Goal: Task Accomplishment & Management: Complete application form

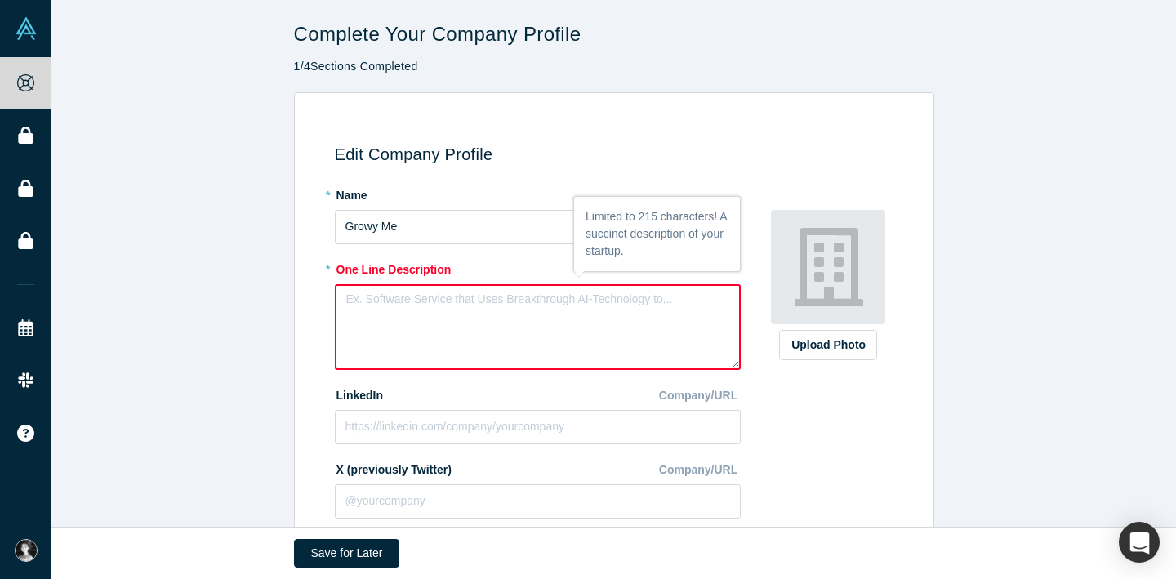
paste textarea "Growy AI helps companies uncover hidden employee insights through anonymous AI …"
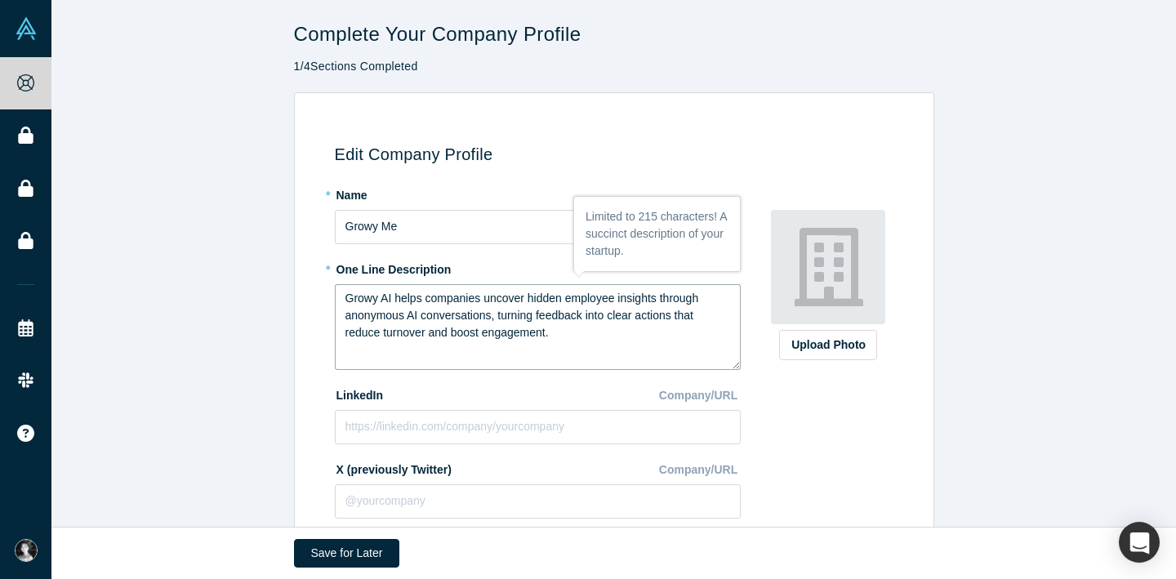
type textarea "Growy AI helps companies uncover hidden employee insights through anonymous AI …"
click at [475, 424] on input at bounding box center [538, 427] width 406 height 34
paste input "[URL][DOMAIN_NAME]"
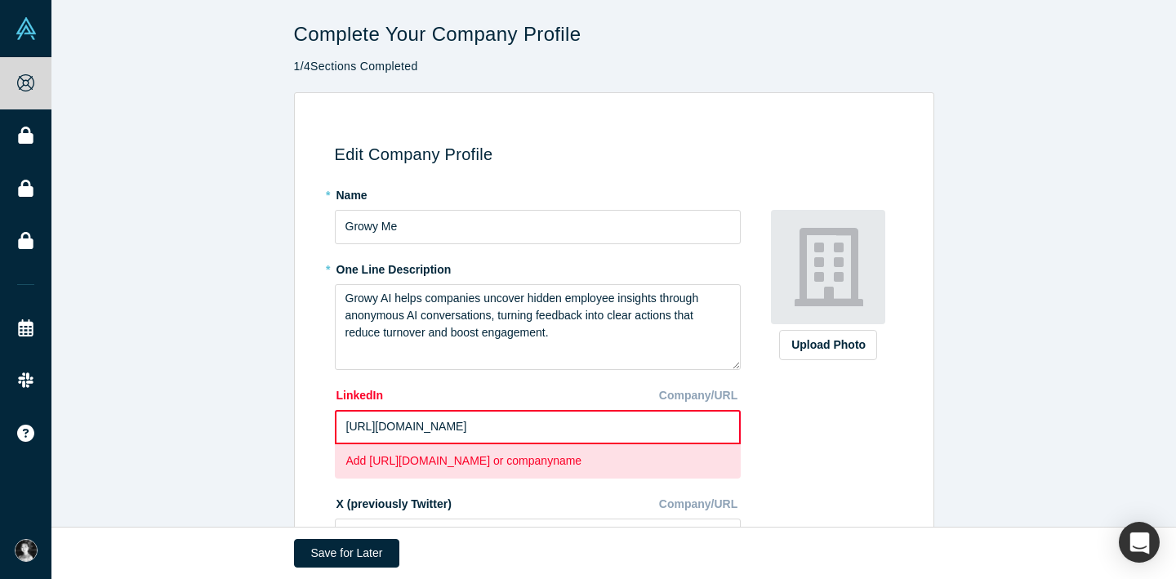
drag, startPoint x: 696, startPoint y: 429, endPoint x: 582, endPoint y: 432, distance: 113.5
click at [582, 432] on input "[URL][DOMAIN_NAME]" at bounding box center [538, 427] width 406 height 34
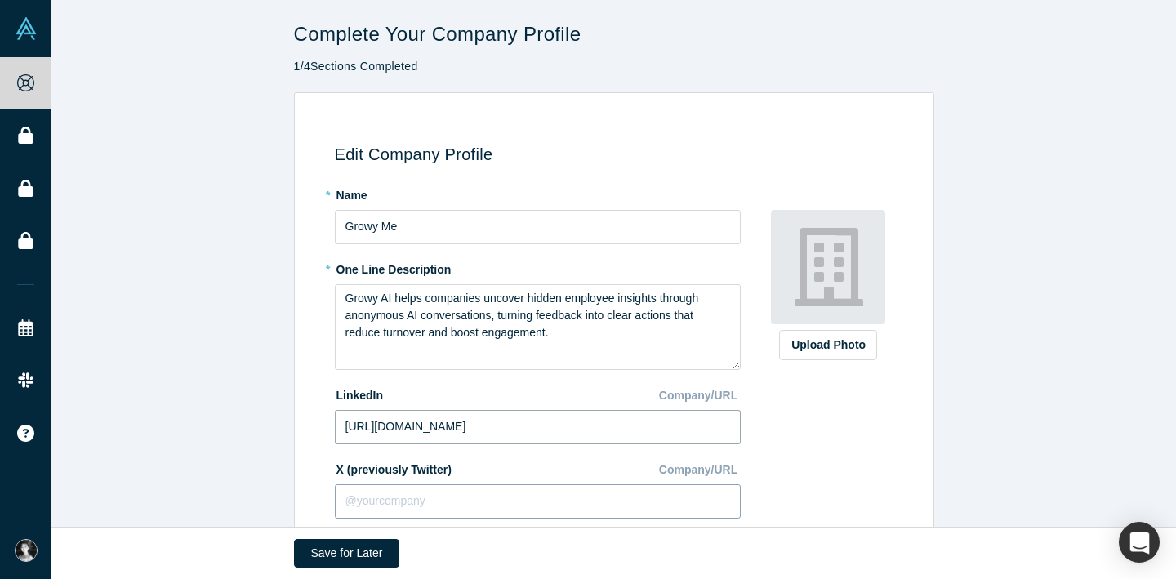
type input "[URL][DOMAIN_NAME]"
click at [550, 491] on input at bounding box center [538, 501] width 406 height 34
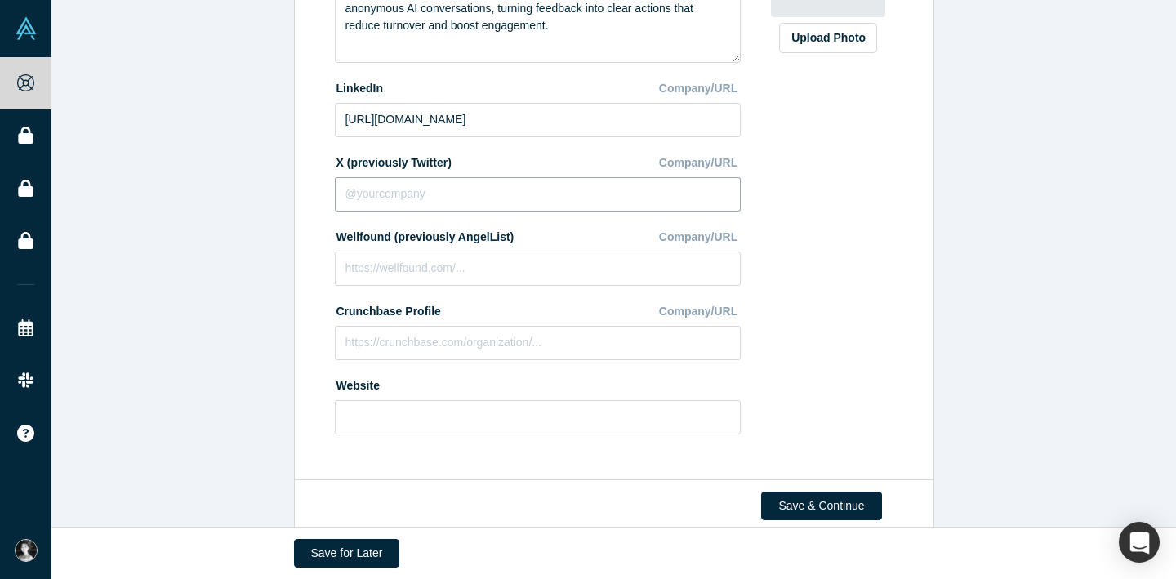
scroll to position [336, 0]
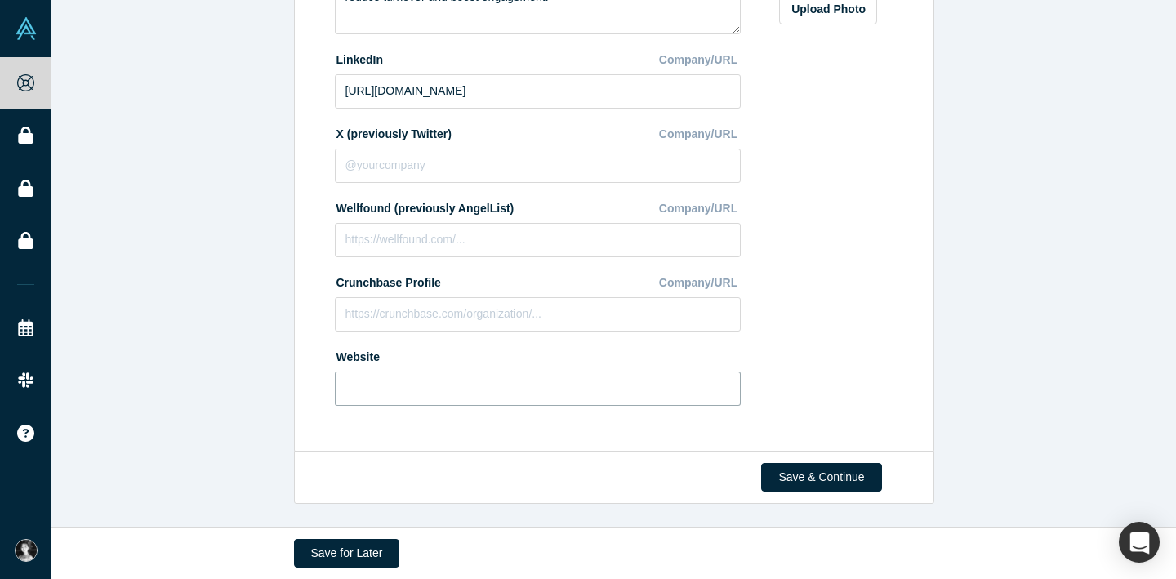
click at [656, 388] on input at bounding box center [538, 388] width 406 height 34
type input "[URL][DOMAIN_NAME]"
click at [850, 485] on button "Save & Continue" at bounding box center [821, 477] width 120 height 29
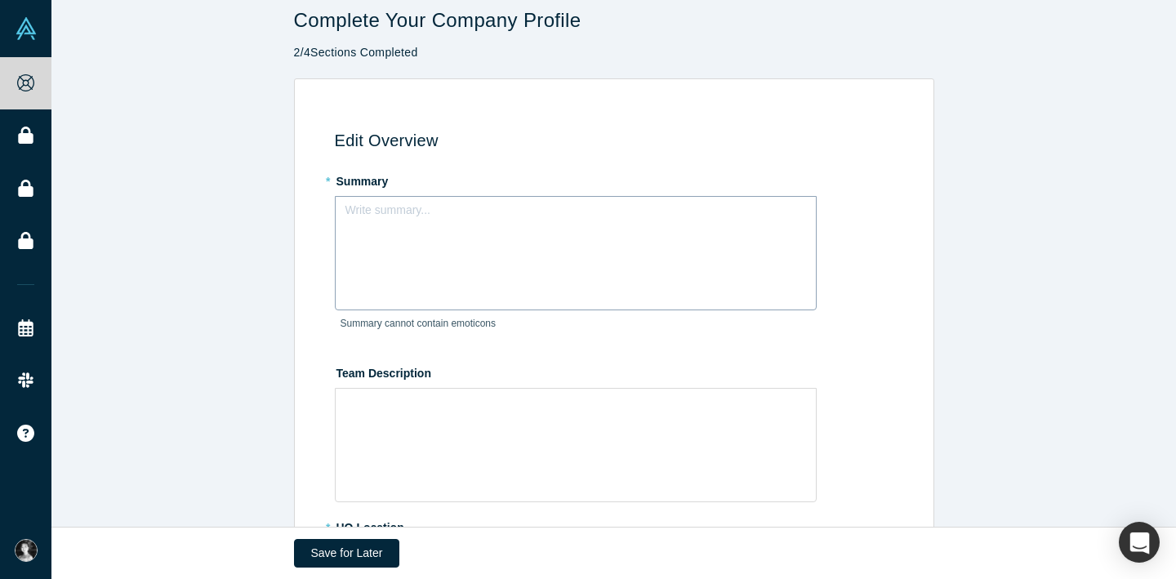
scroll to position [0, 0]
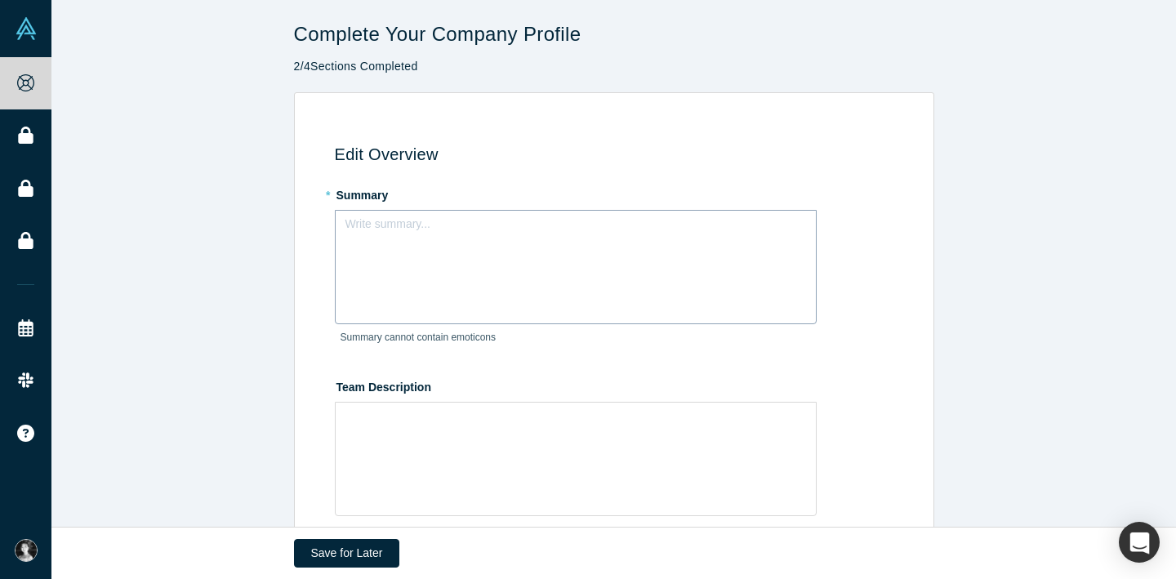
click at [410, 247] on div "Write summary..." at bounding box center [576, 267] width 482 height 114
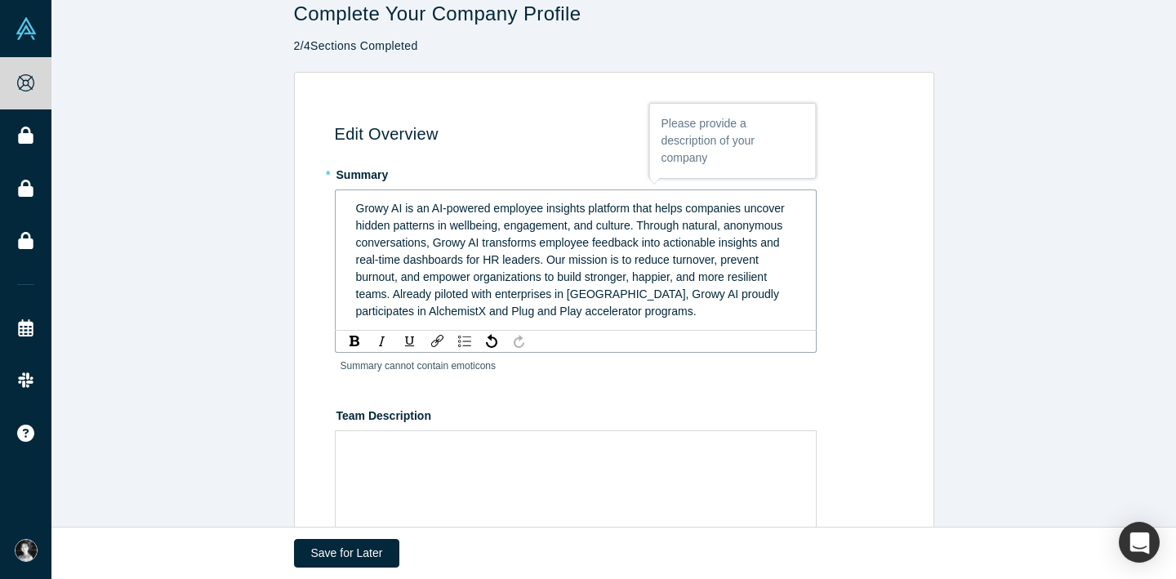
scroll to position [24, 0]
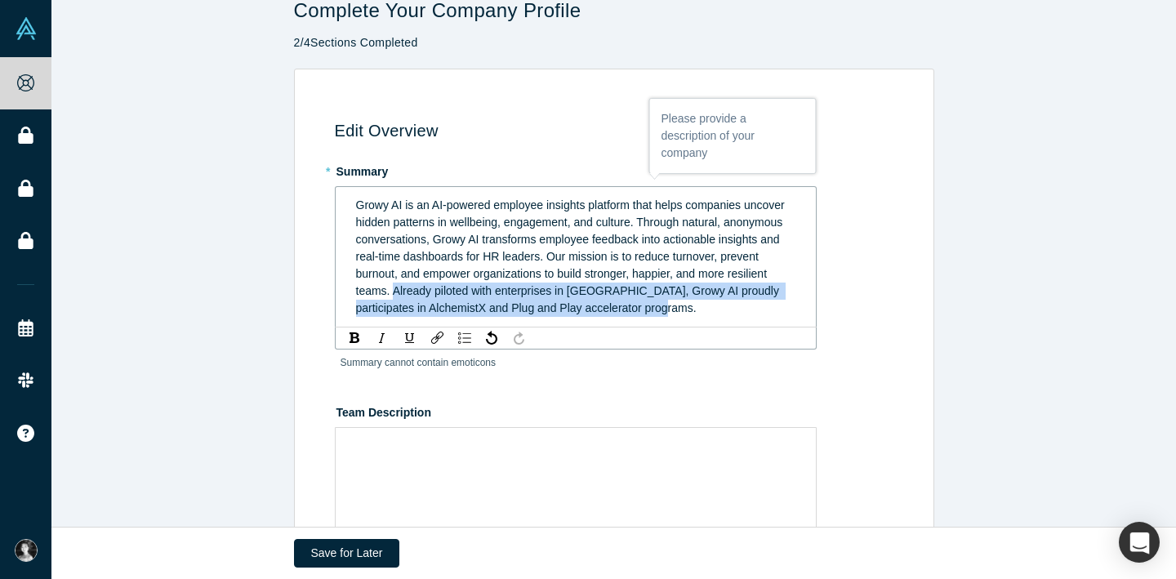
drag, startPoint x: 393, startPoint y: 292, endPoint x: 659, endPoint y: 315, distance: 267.1
click at [658, 315] on div "Growy AI is an AI-powered employee insights platform that helps companies uncov…" at bounding box center [576, 257] width 440 height 120
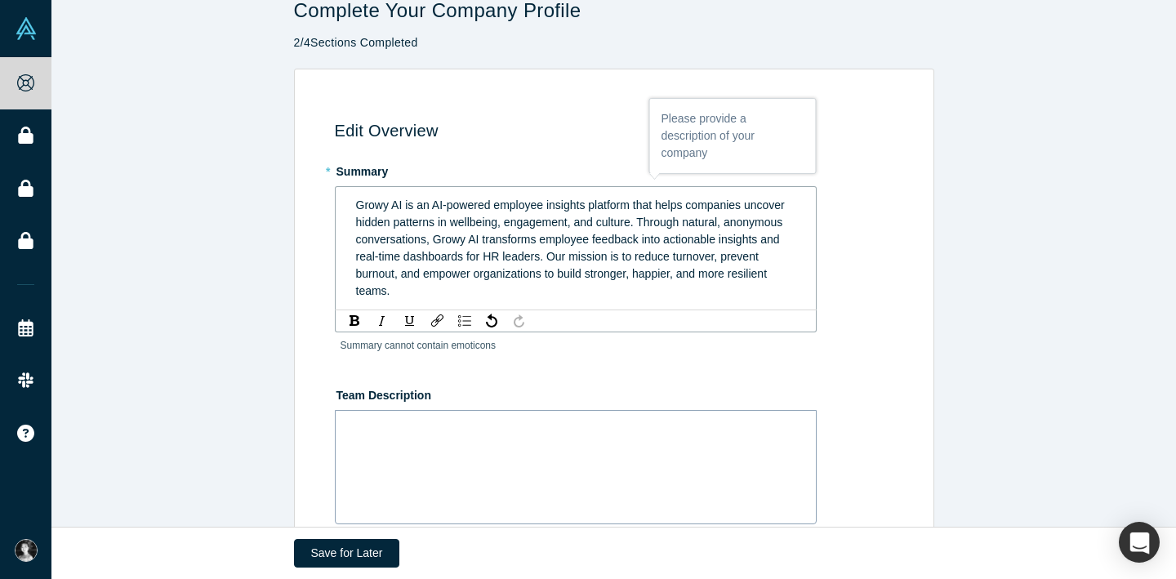
click at [518, 429] on div "rdw-wrapper" at bounding box center [576, 467] width 482 height 114
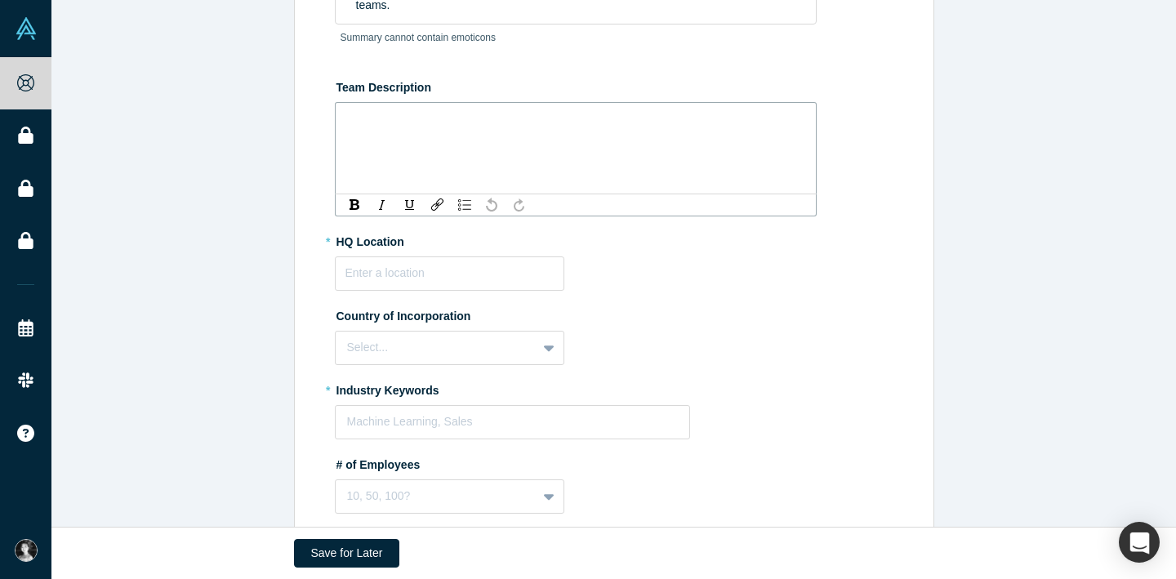
scroll to position [348, 0]
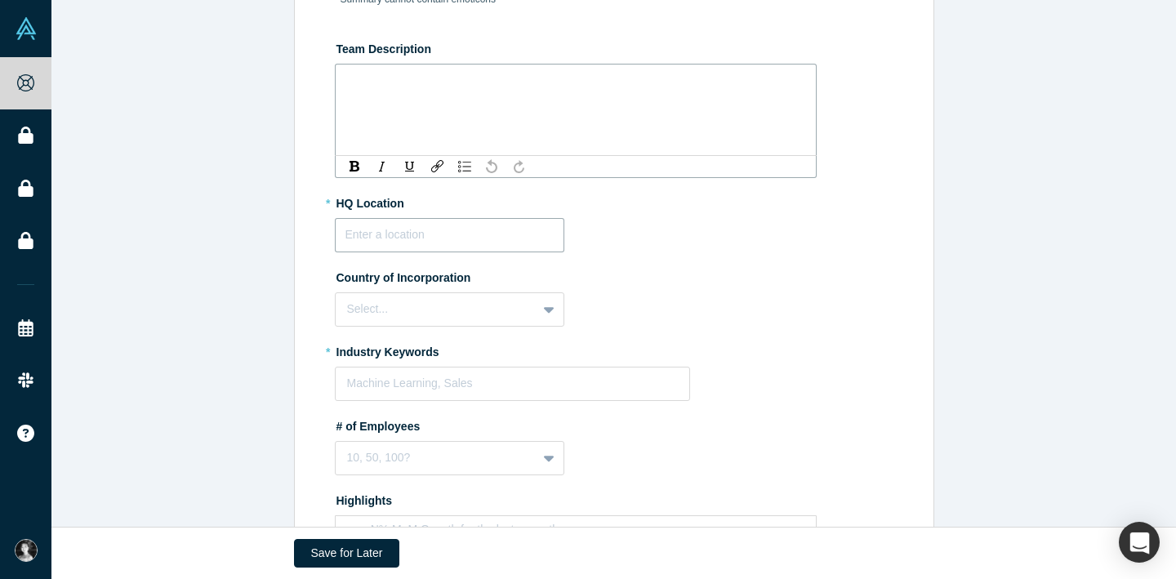
click at [456, 236] on input "text" at bounding box center [449, 235] width 229 height 34
type input "В"
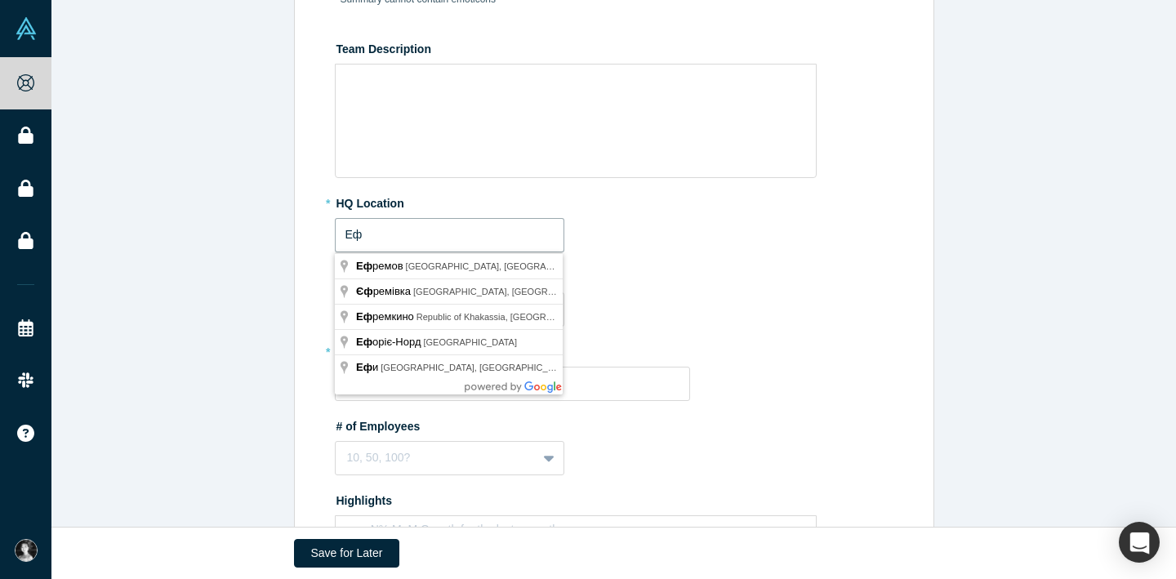
type input "[PERSON_NAME]"
type input "[GEOGRAPHIC_DATA], [GEOGRAPHIC_DATA]"
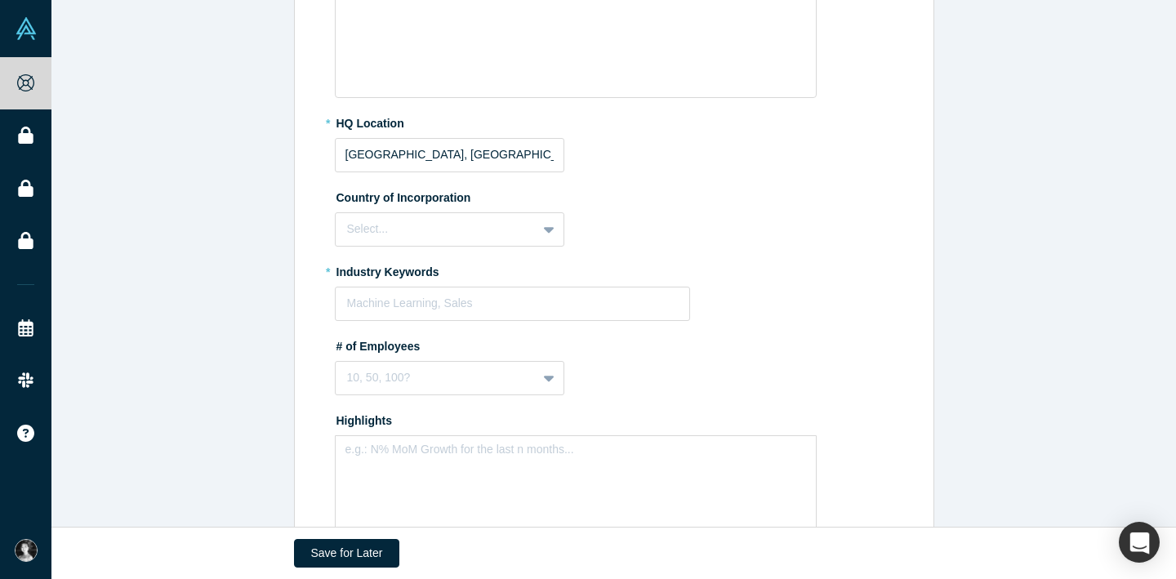
scroll to position [447, 0]
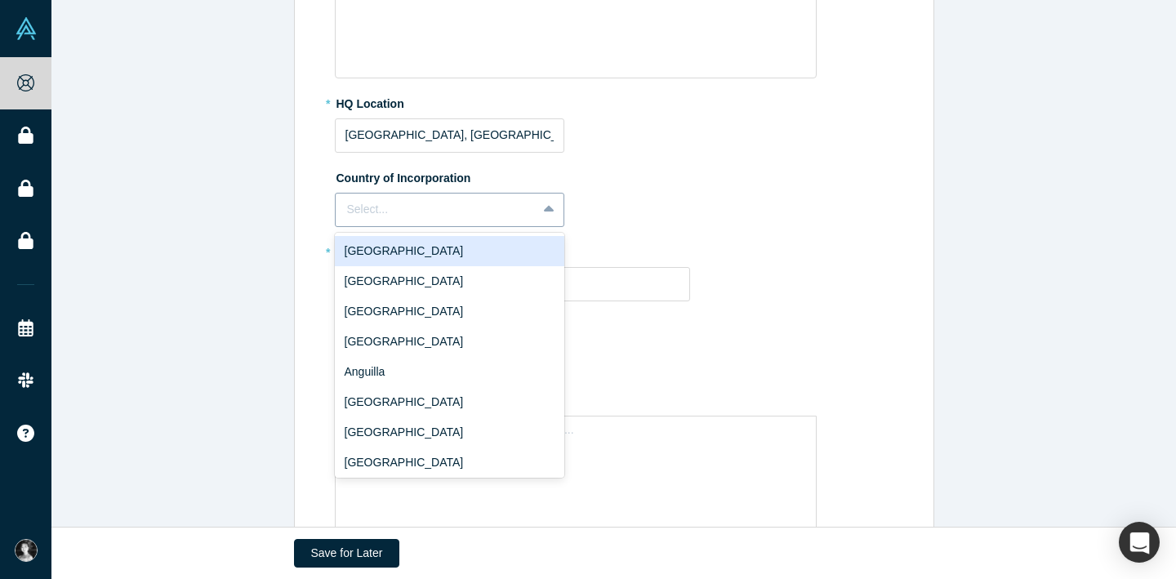
click at [489, 209] on div at bounding box center [436, 209] width 178 height 20
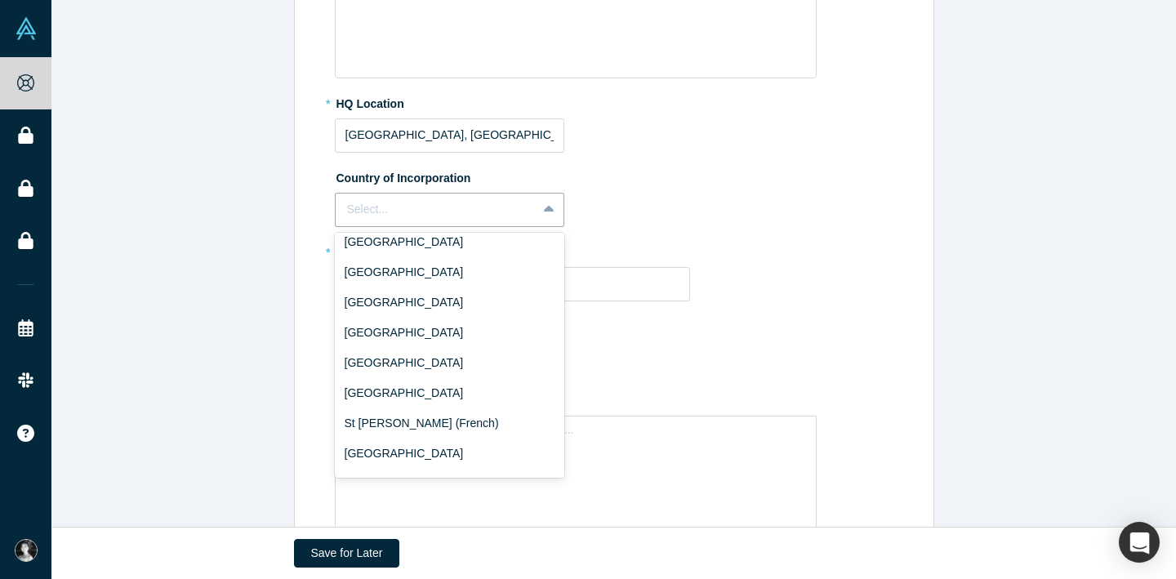
scroll to position [4110, 0]
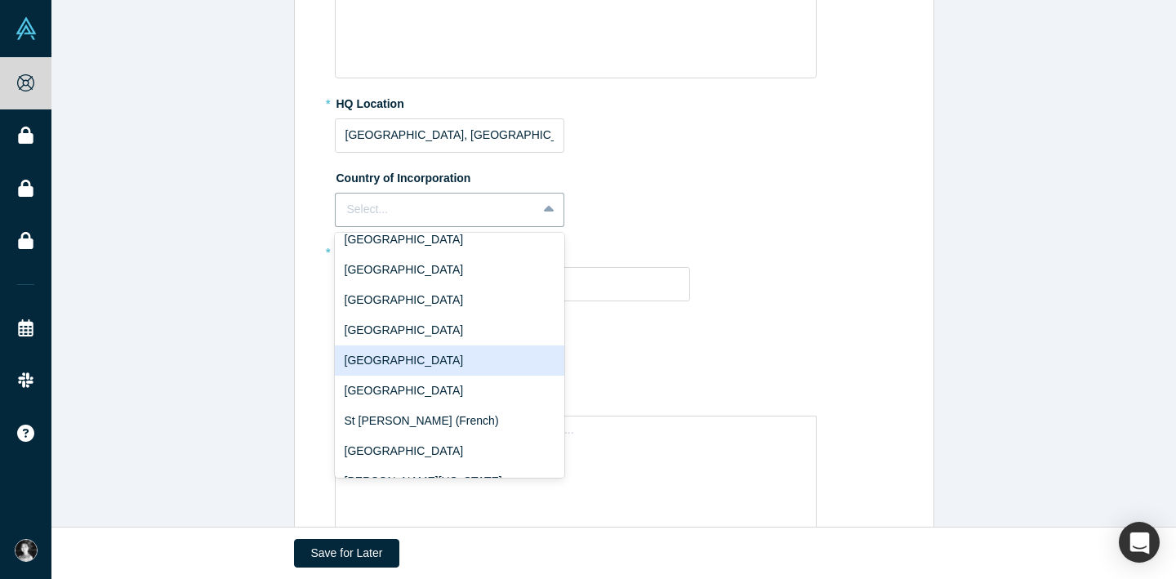
type input "г"
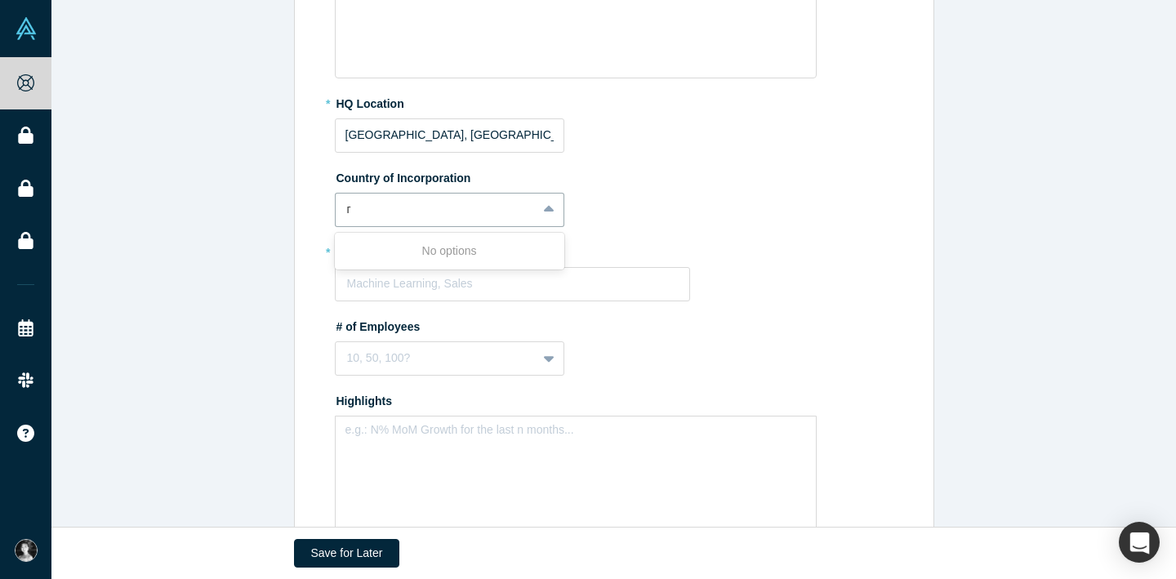
scroll to position [0, 0]
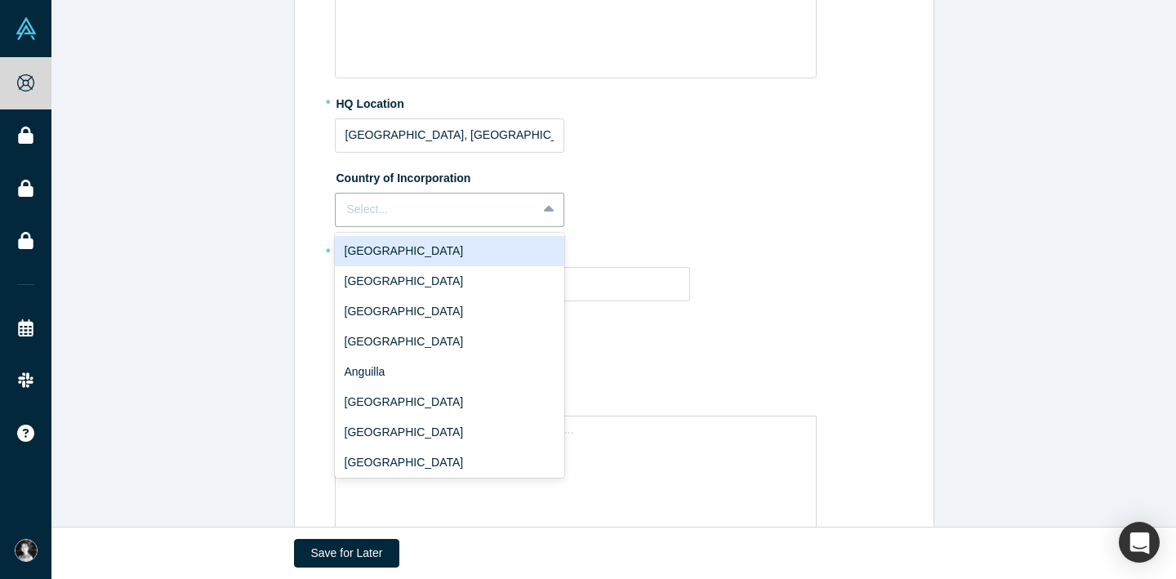
type input "г"
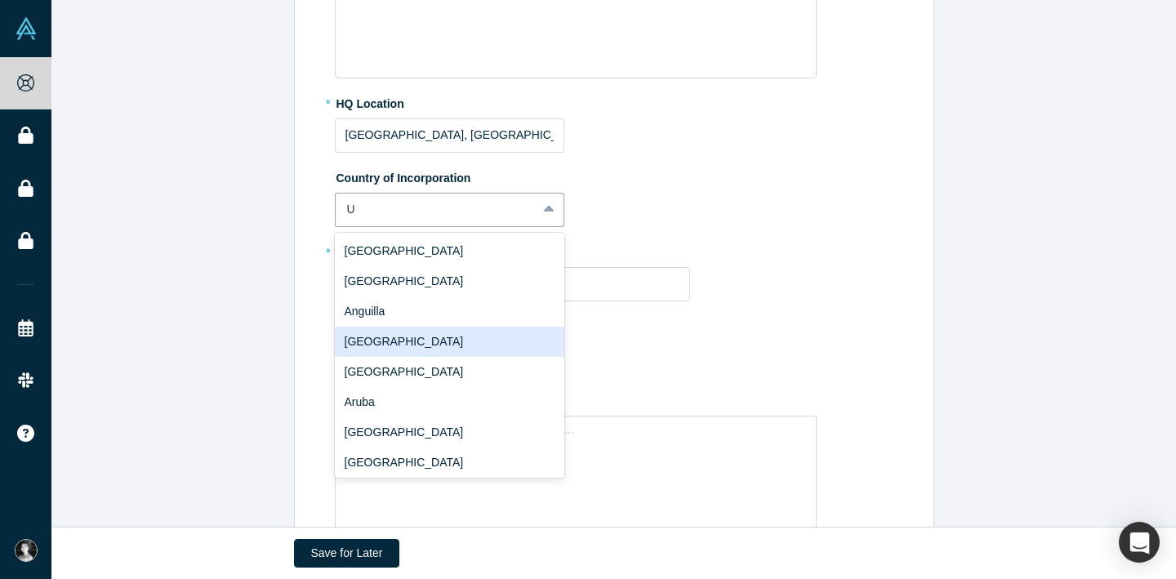
type input "Un"
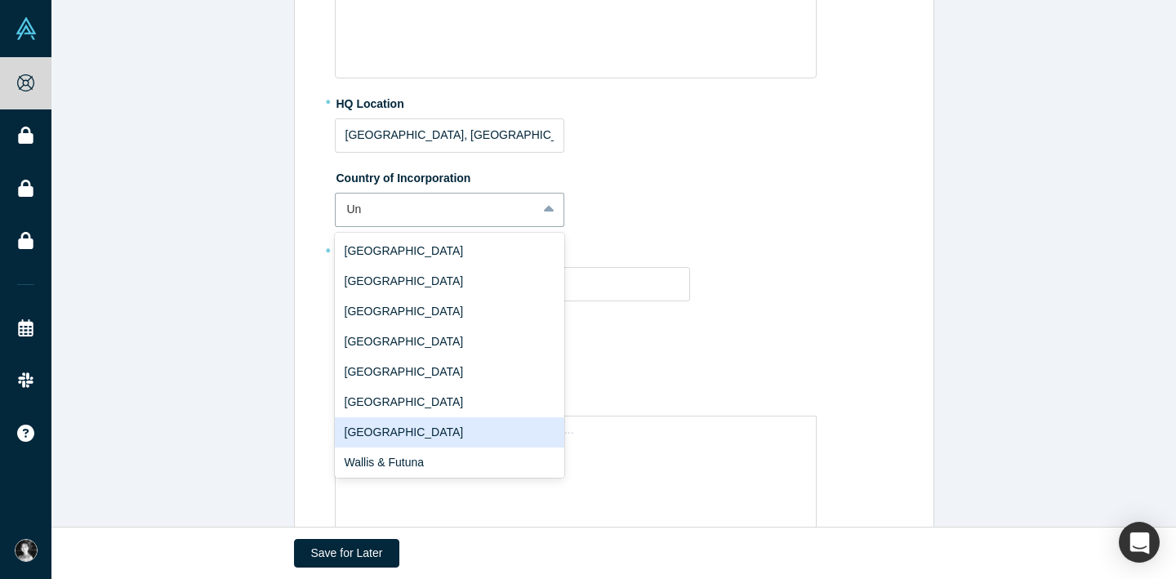
scroll to position [3, 0]
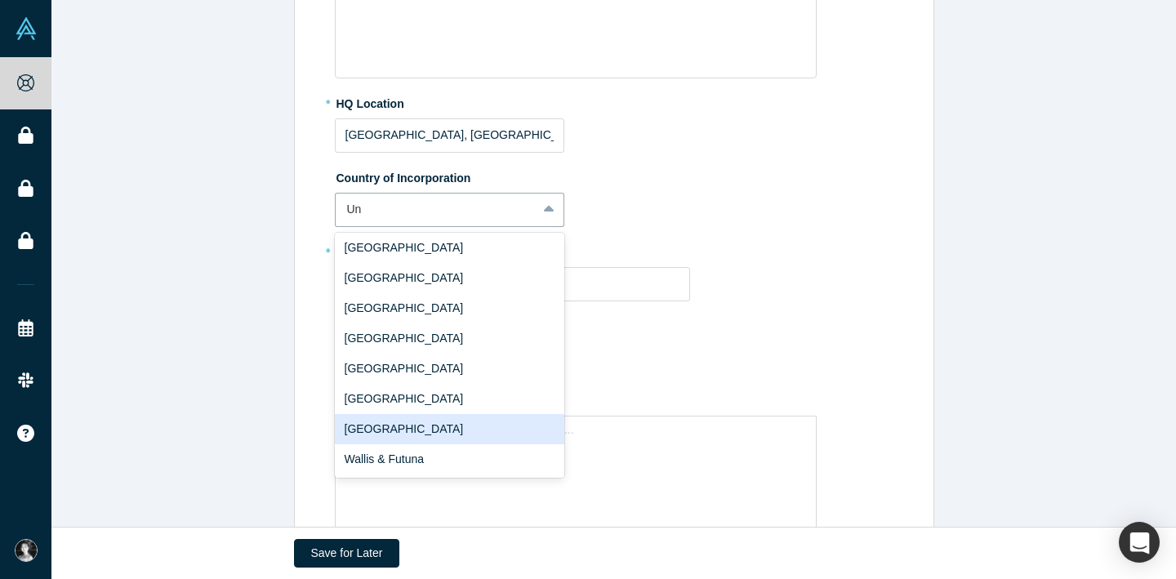
click at [447, 425] on div "[GEOGRAPHIC_DATA]" at bounding box center [449, 429] width 229 height 30
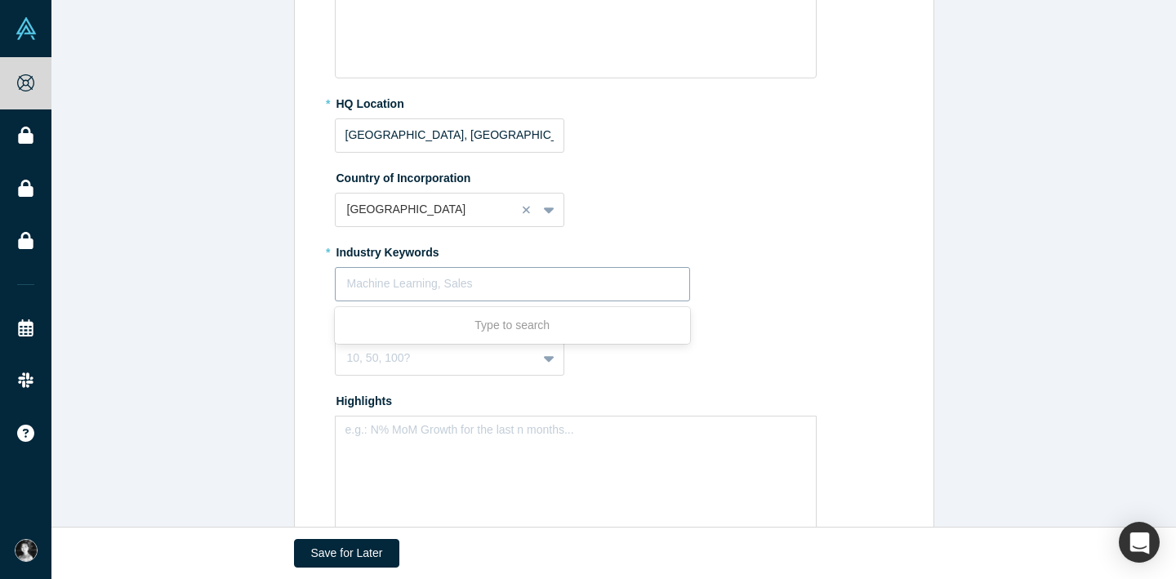
click at [545, 287] on div at bounding box center [512, 283] width 331 height 20
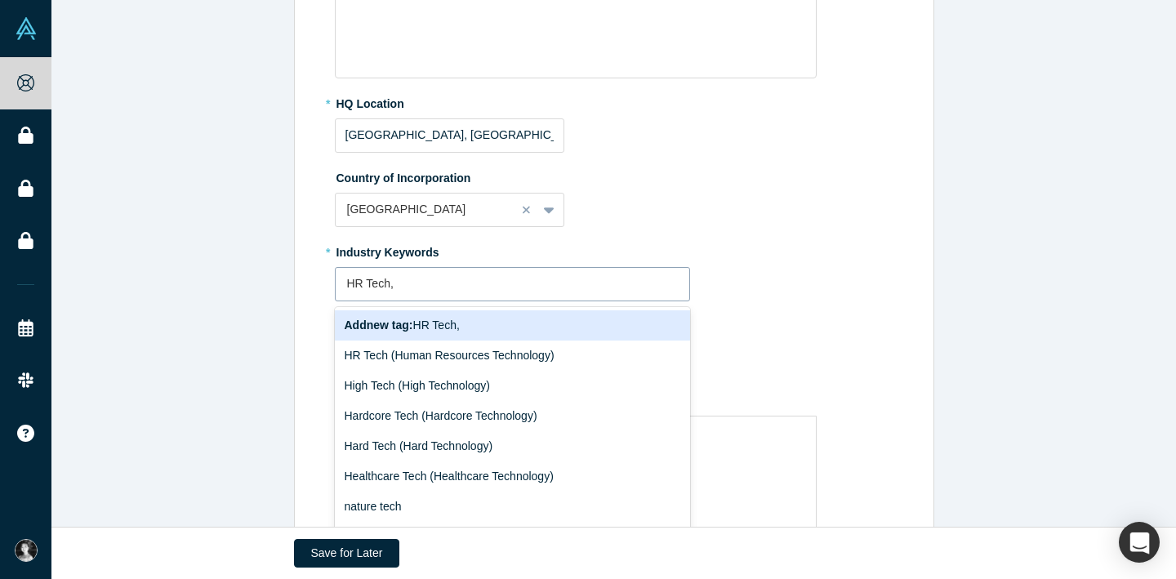
type input "HR Tech,"
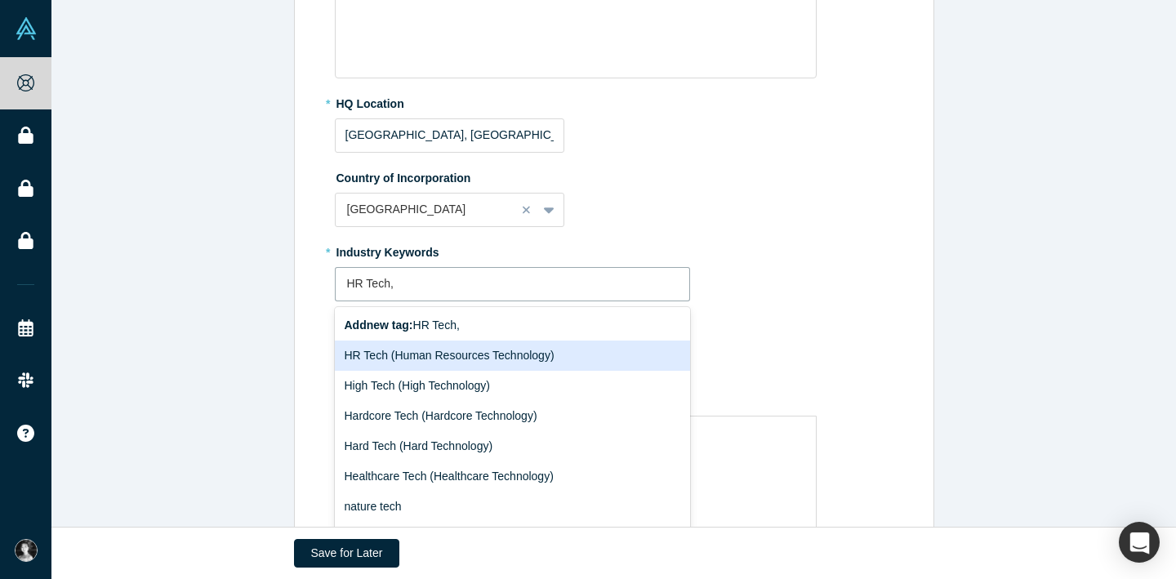
click at [507, 353] on div "HR Tech (Human Resources Technology)" at bounding box center [513, 355] width 356 height 30
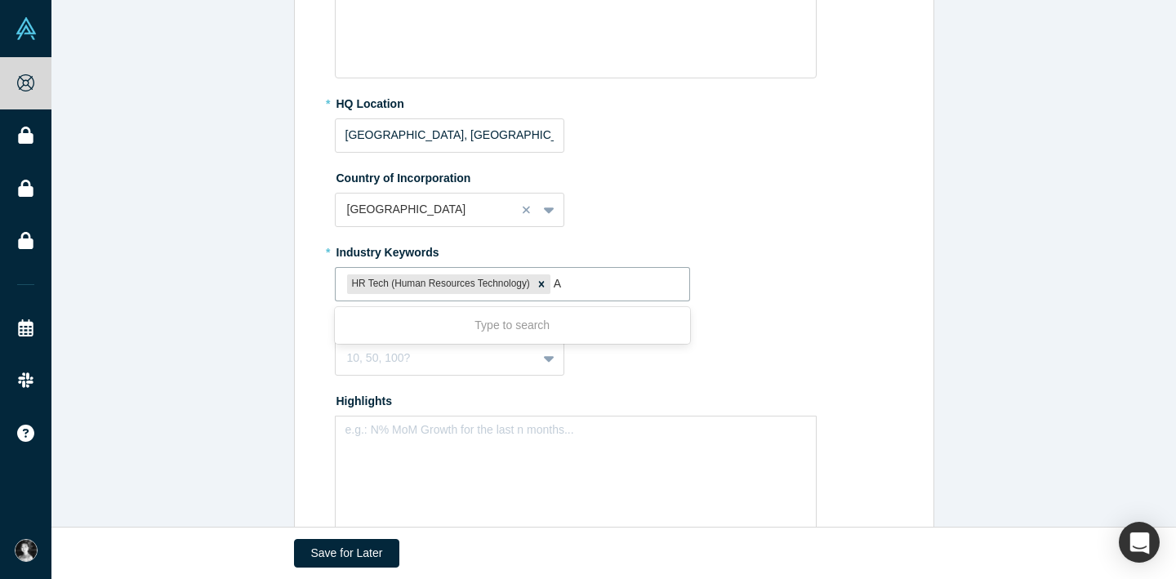
type input "Ai"
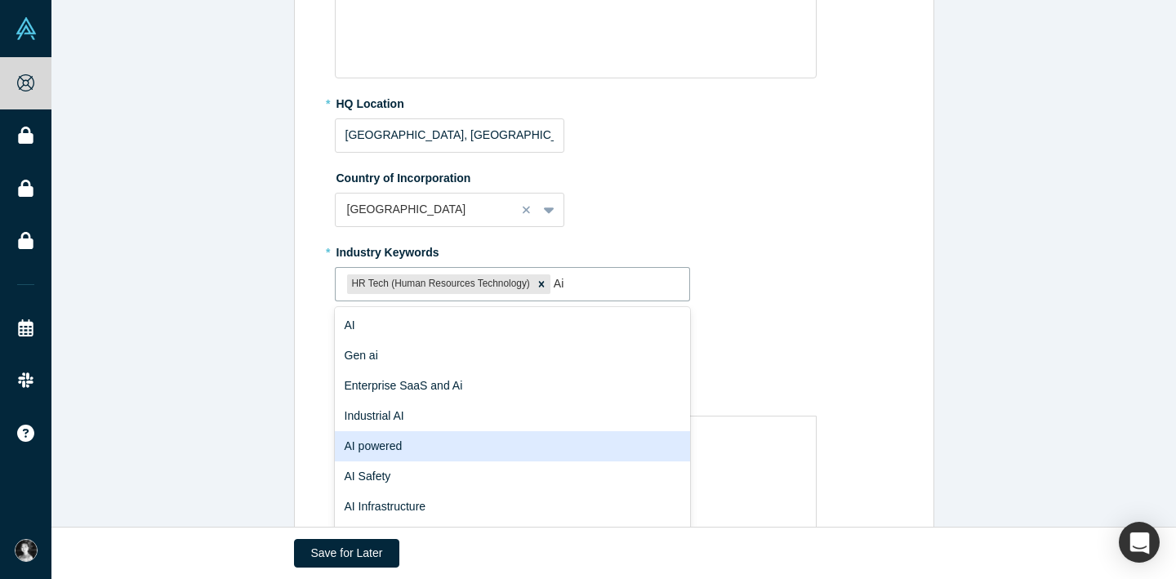
click at [389, 450] on div "AI powered" at bounding box center [513, 446] width 356 height 30
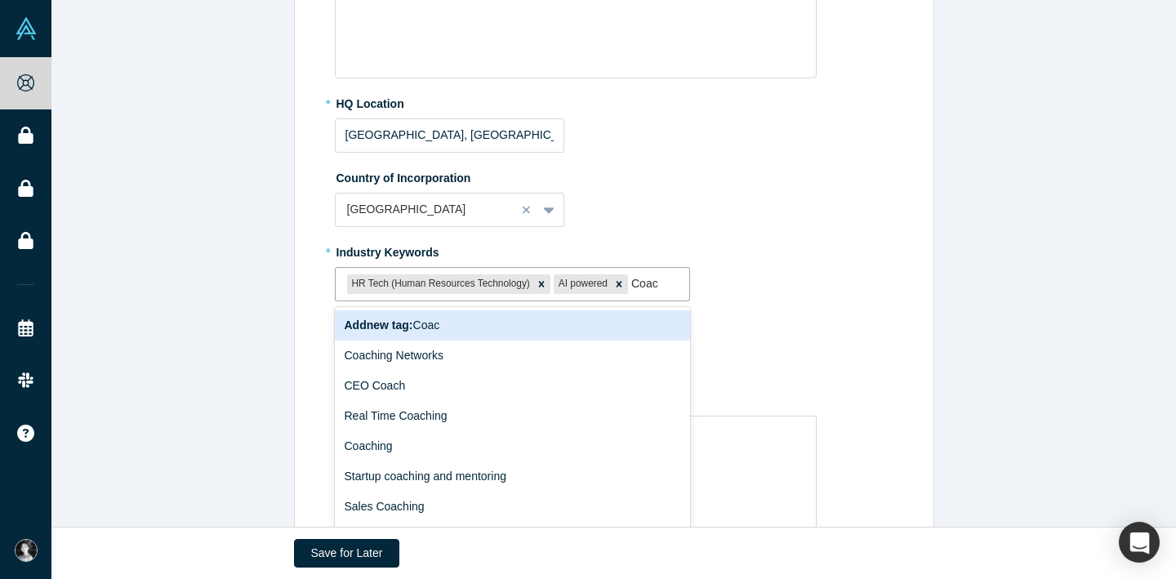
type input "Coach"
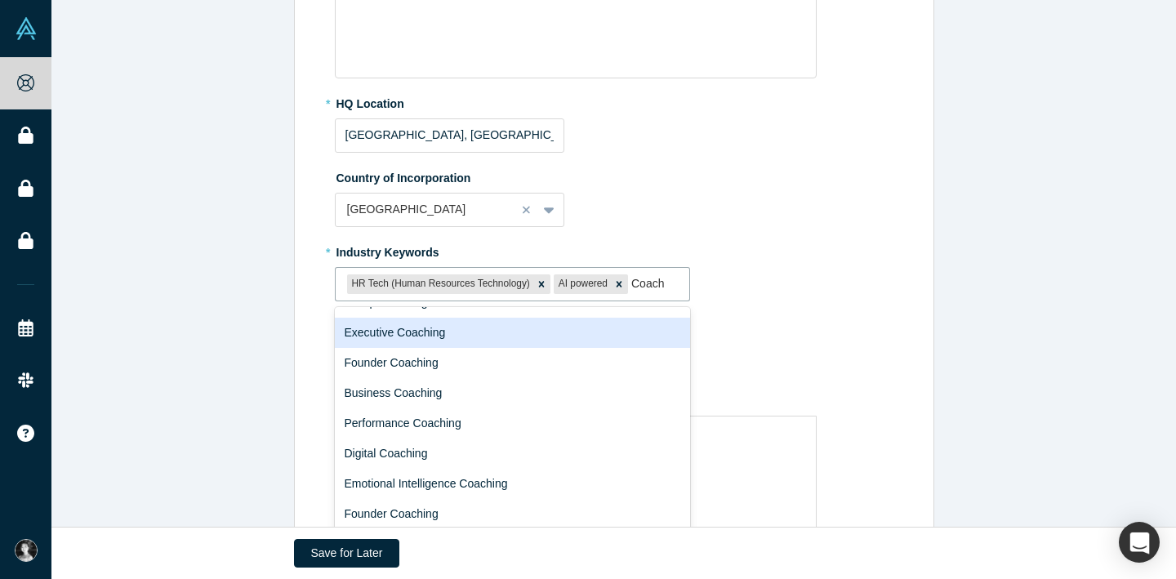
scroll to position [265, 0]
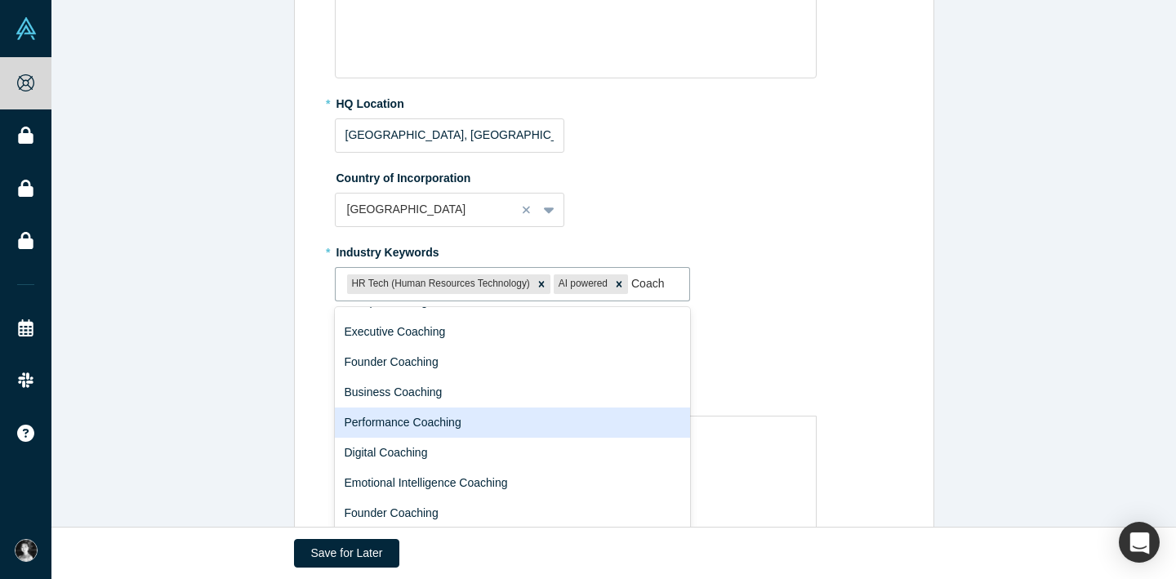
click at [425, 420] on div "Performance Coaching" at bounding box center [513, 422] width 356 height 30
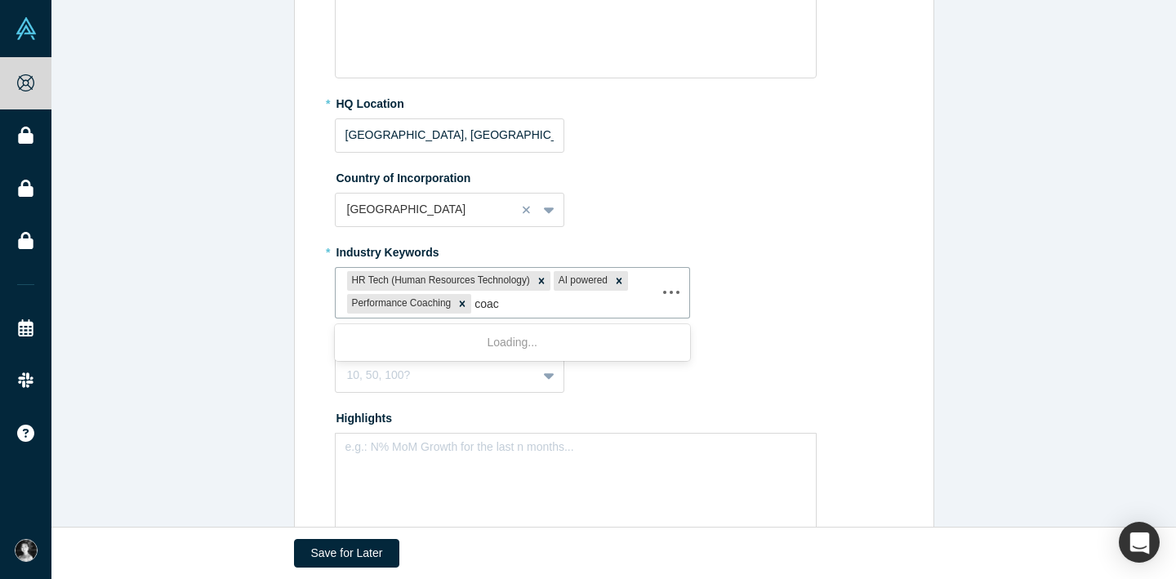
type input "coach"
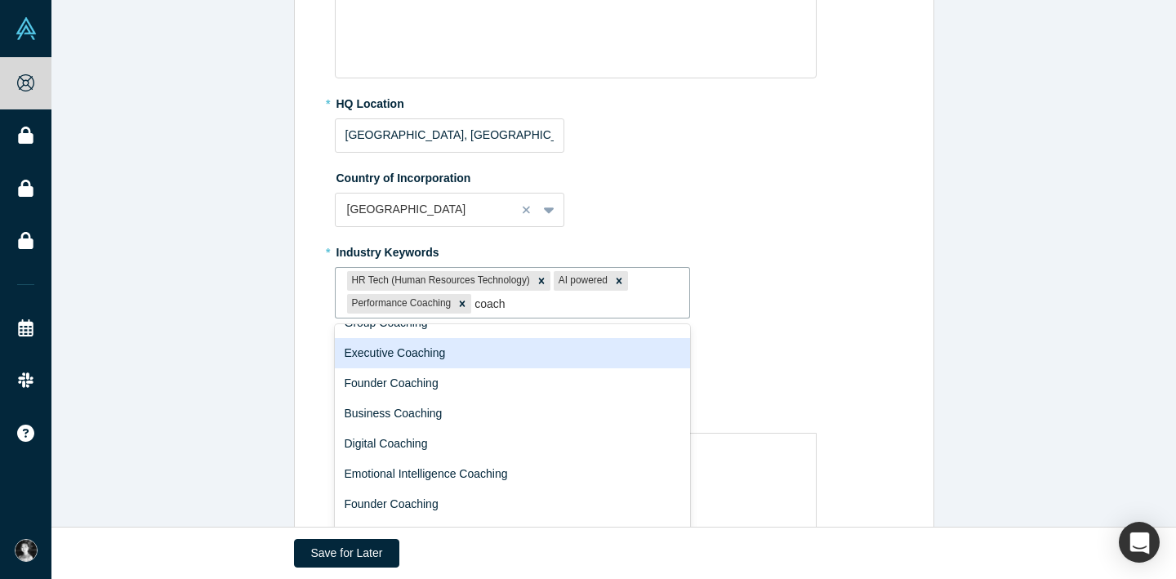
scroll to position [264, 0]
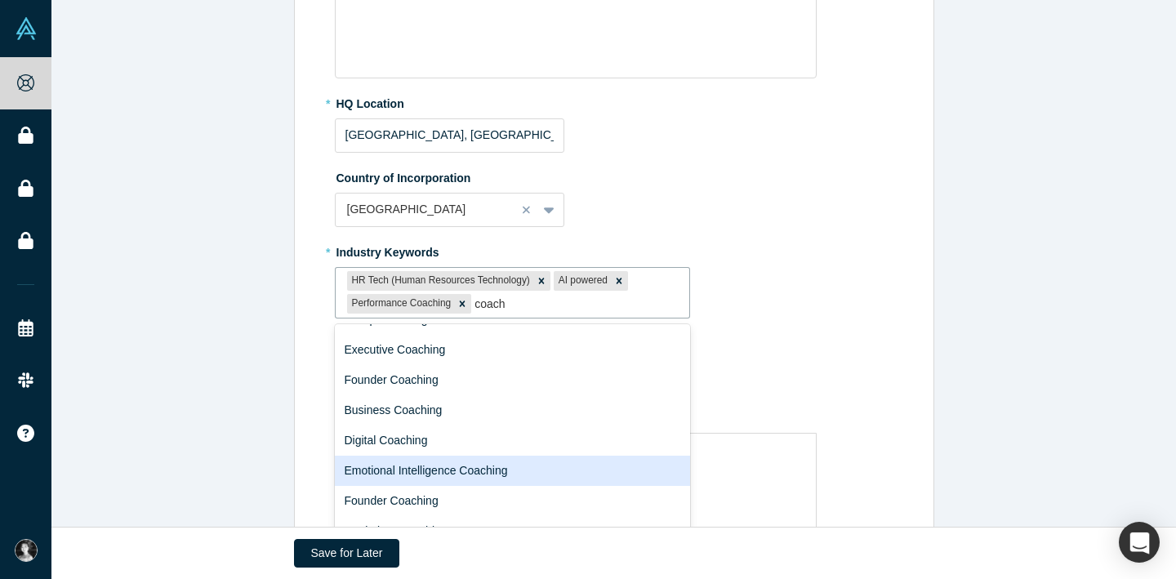
click at [417, 465] on div "Emotional Intelligence Coaching" at bounding box center [513, 471] width 356 height 30
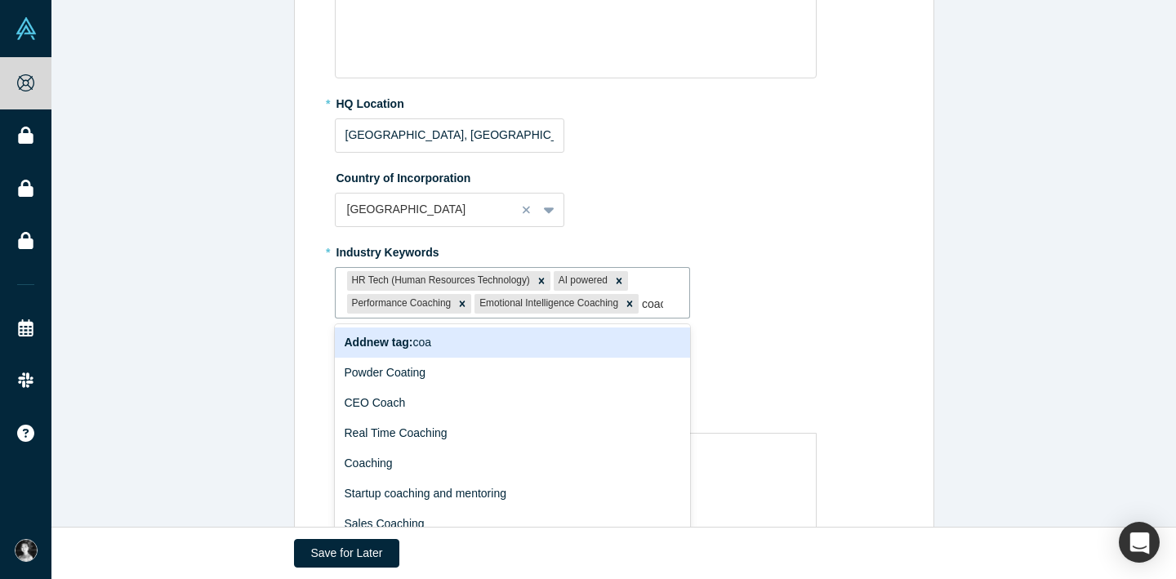
type input "coach"
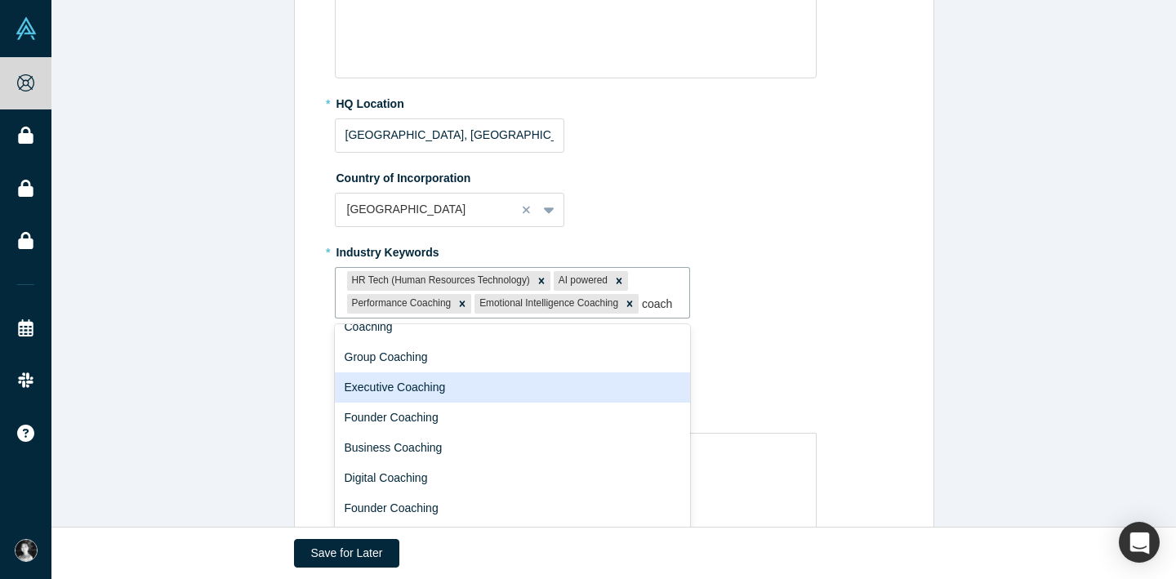
scroll to position [242, 0]
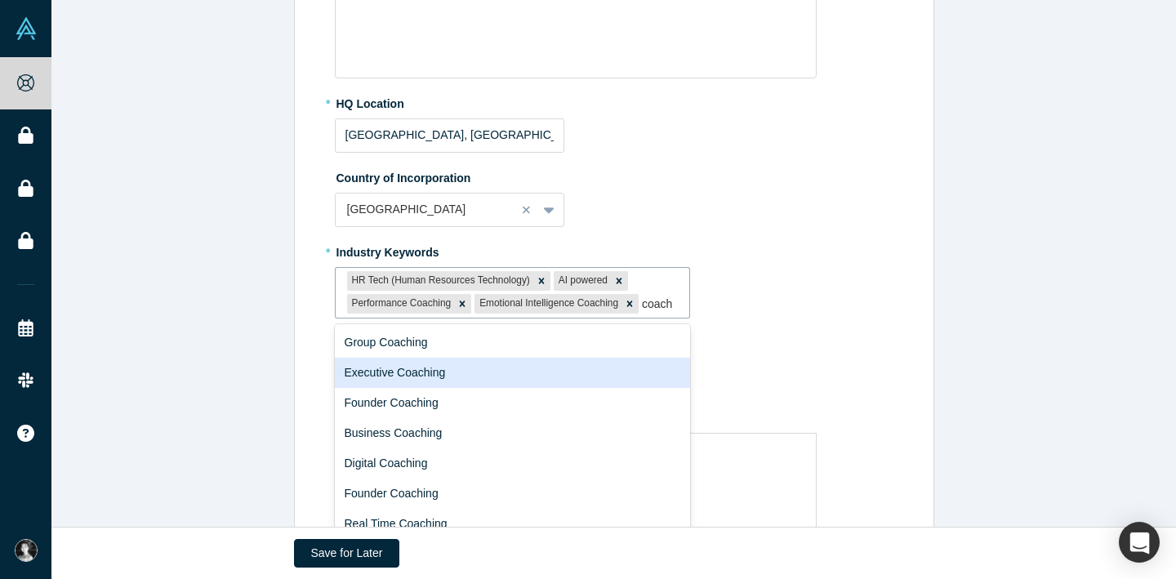
click at [478, 388] on div "Executive Coaching" at bounding box center [513, 373] width 356 height 30
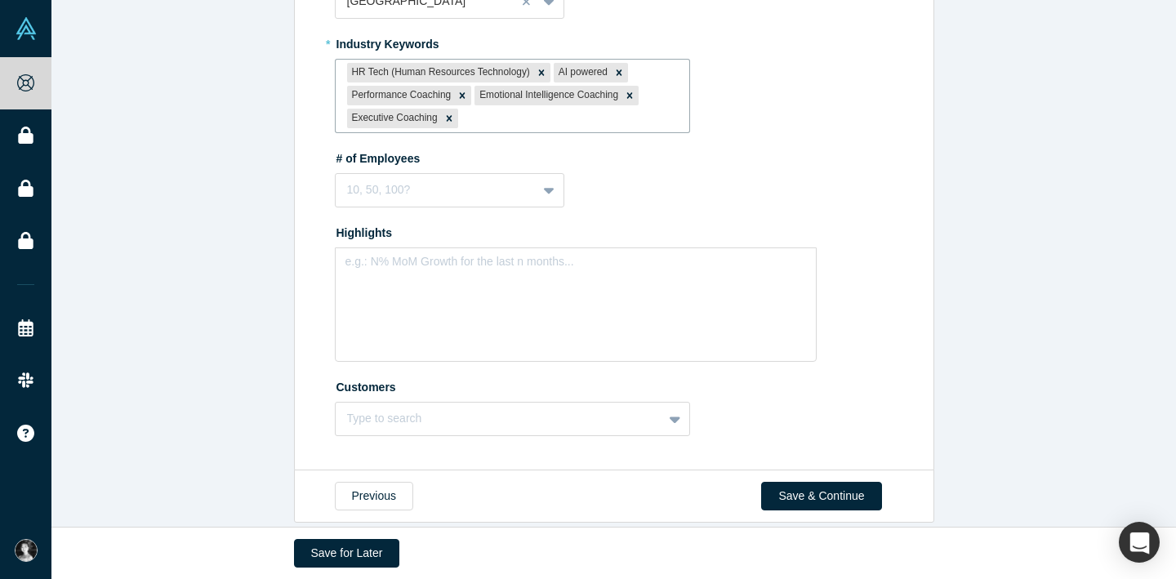
scroll to position [673, 0]
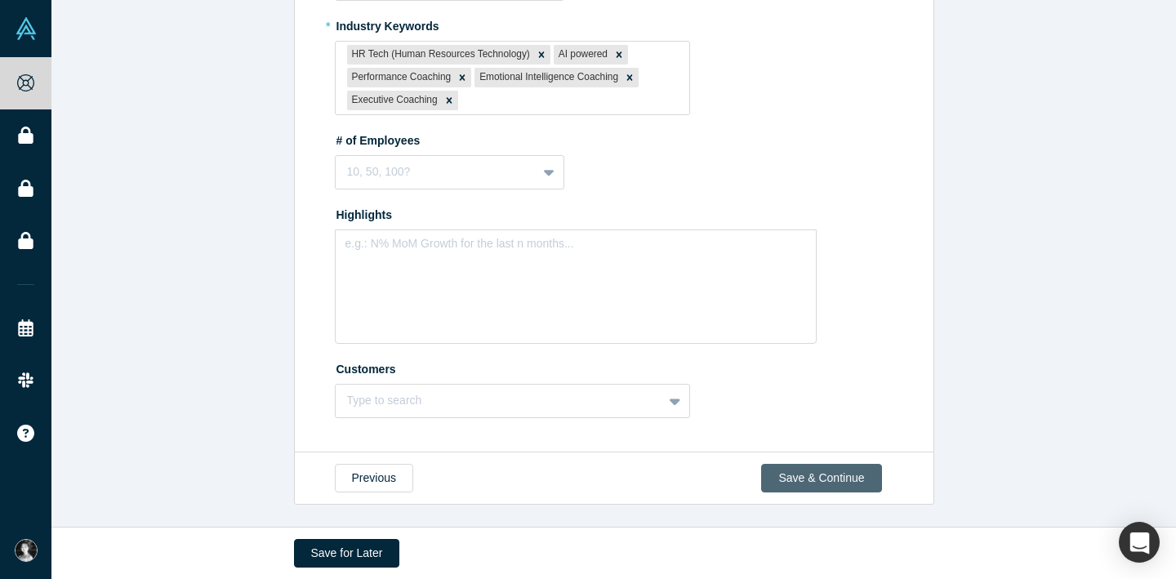
click at [820, 470] on button "Save & Continue" at bounding box center [821, 478] width 120 height 29
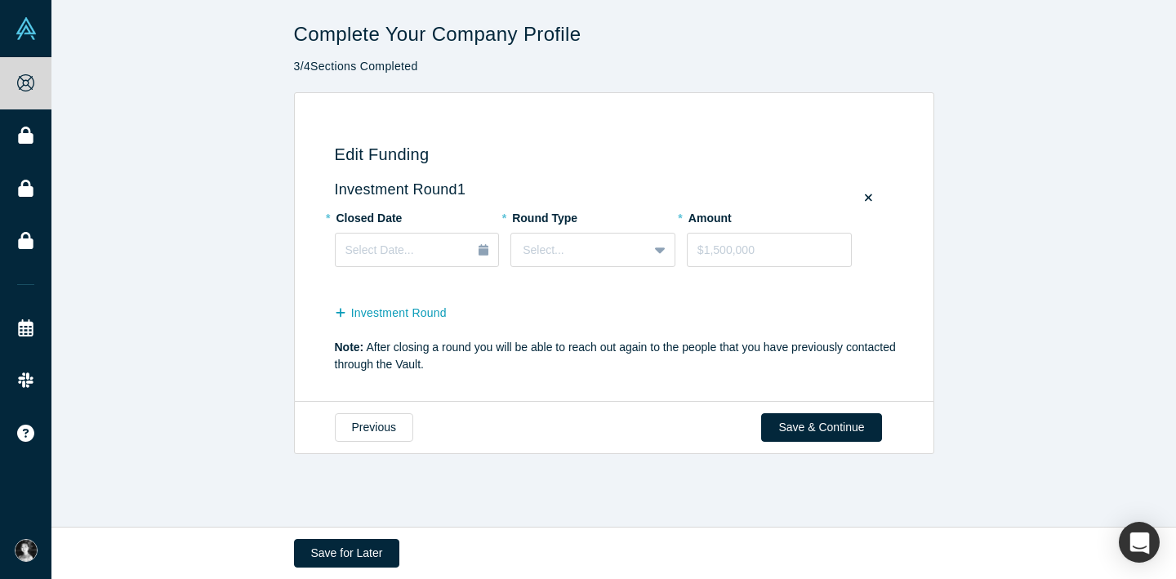
scroll to position [0, 0]
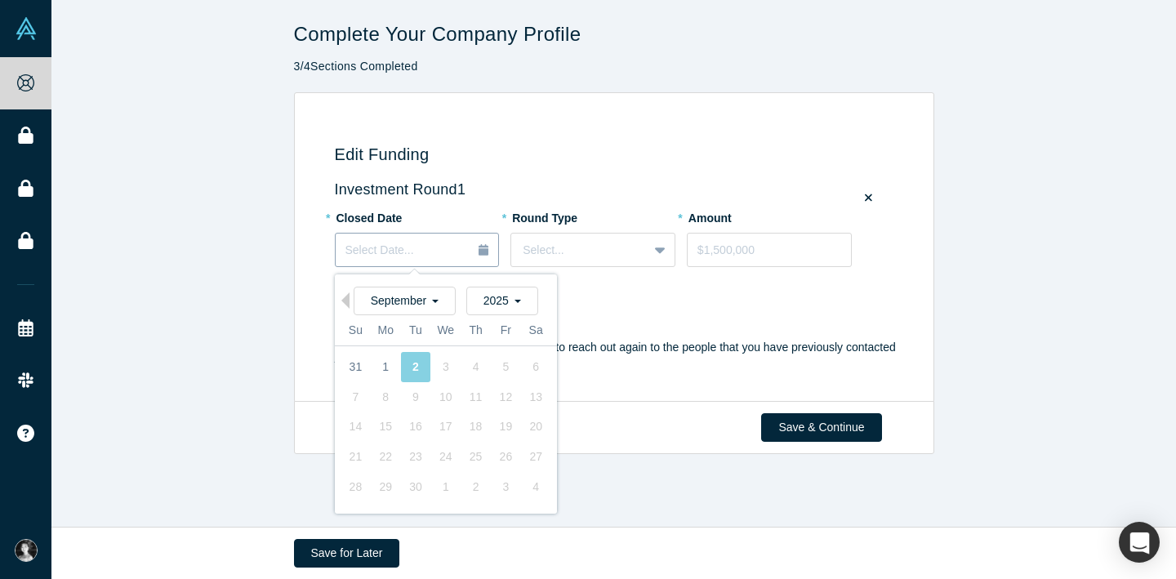
click at [385, 251] on span "Select Date..." at bounding box center [379, 249] width 69 height 13
click at [281, 370] on div "Edit Funding Investment Round 1 * Closed Date Select Date... Previous Month [DA…" at bounding box center [613, 247] width 1124 height 311
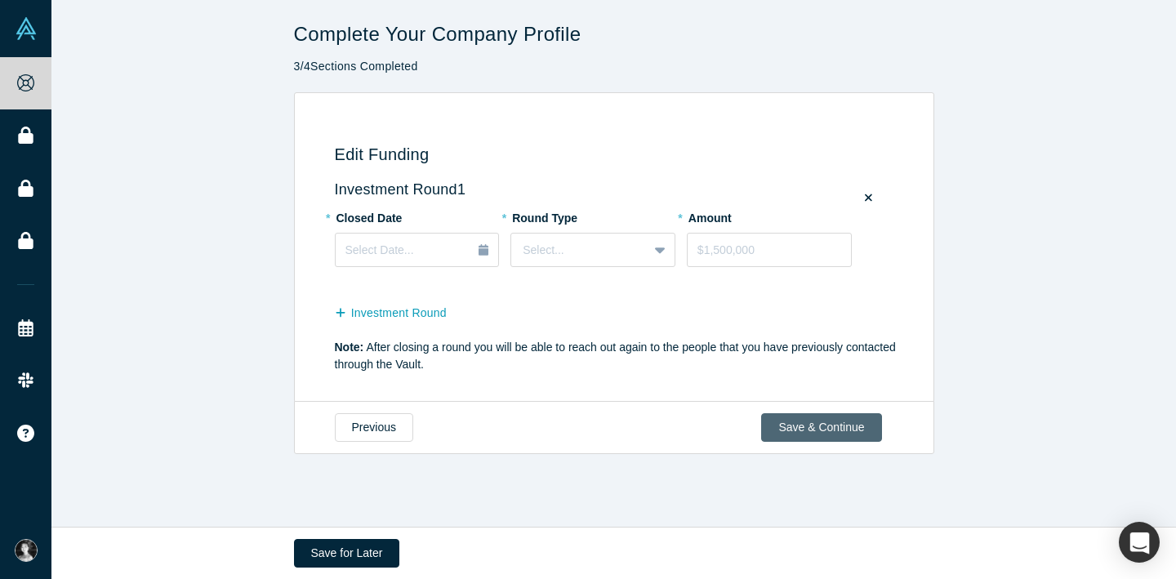
click at [787, 418] on button "Save & Continue" at bounding box center [821, 427] width 120 height 29
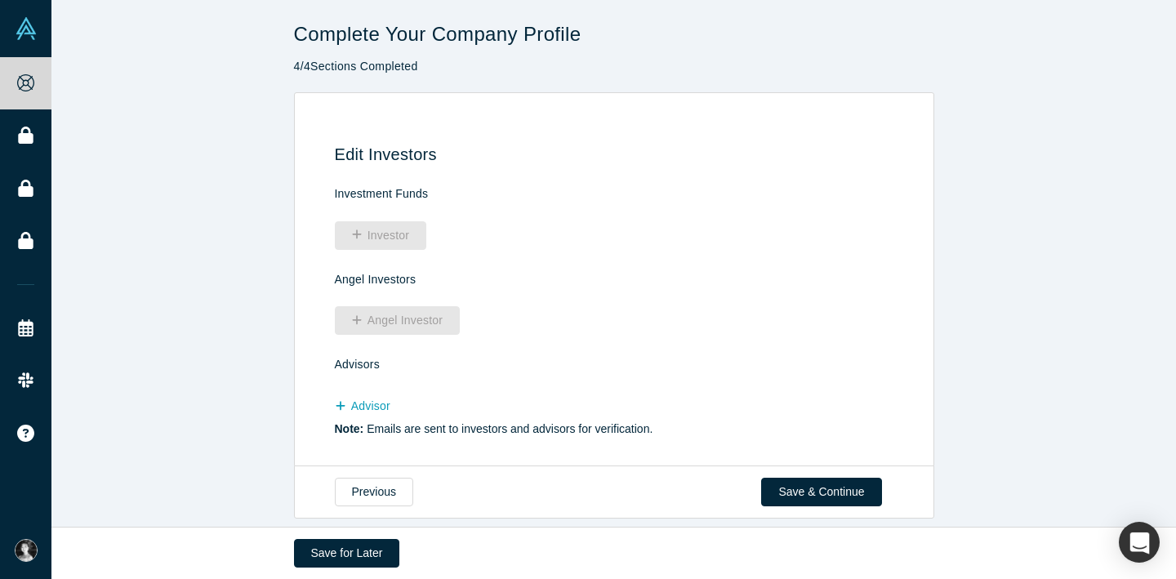
scroll to position [15, 0]
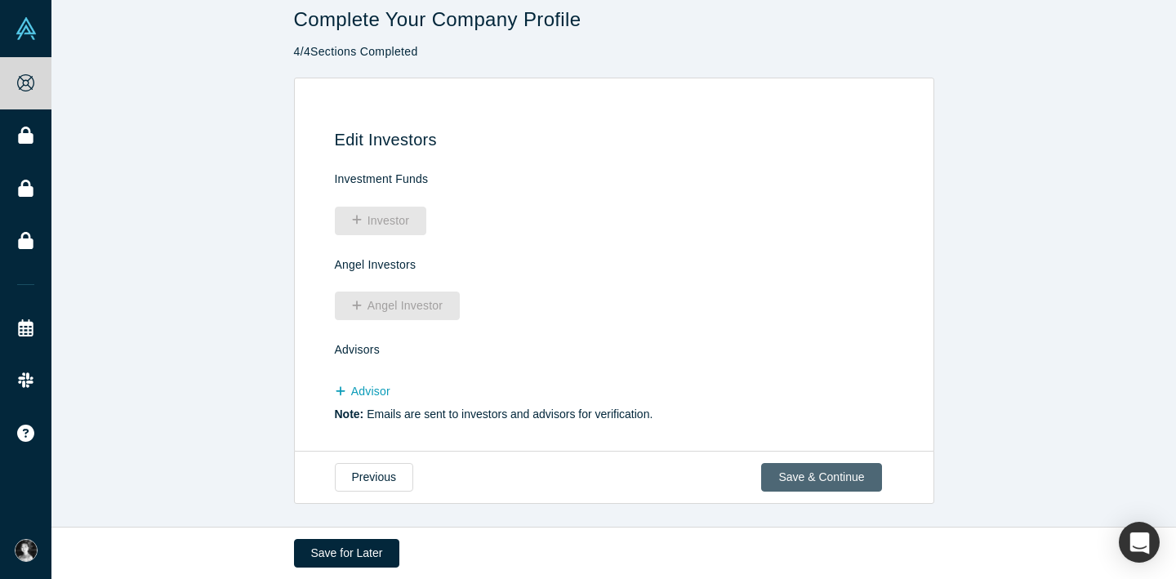
click at [854, 473] on button "Save & Continue" at bounding box center [821, 477] width 120 height 29
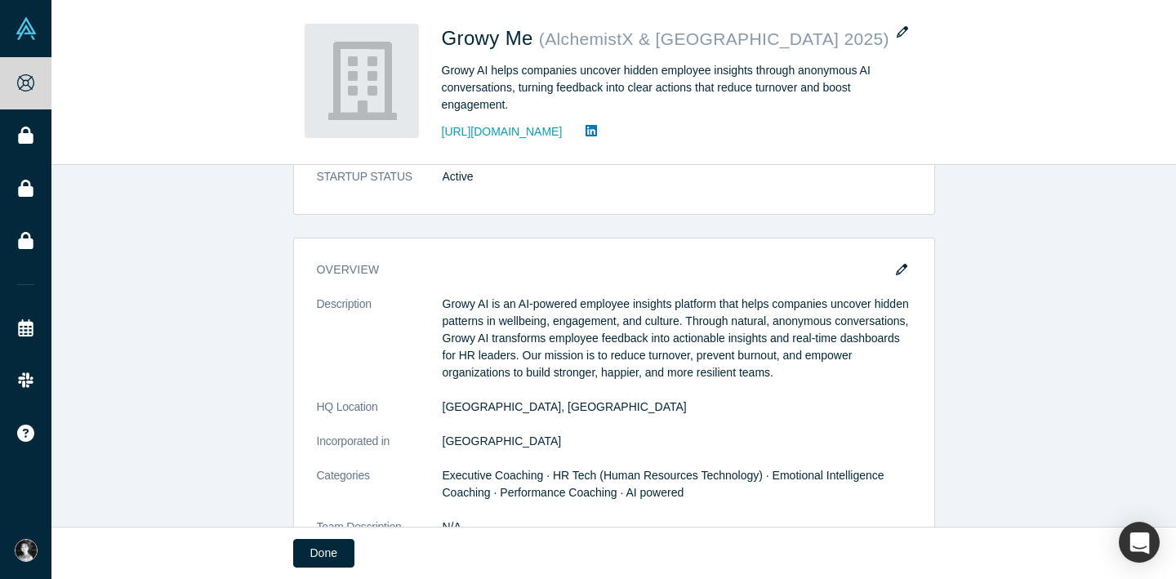
scroll to position [0, 0]
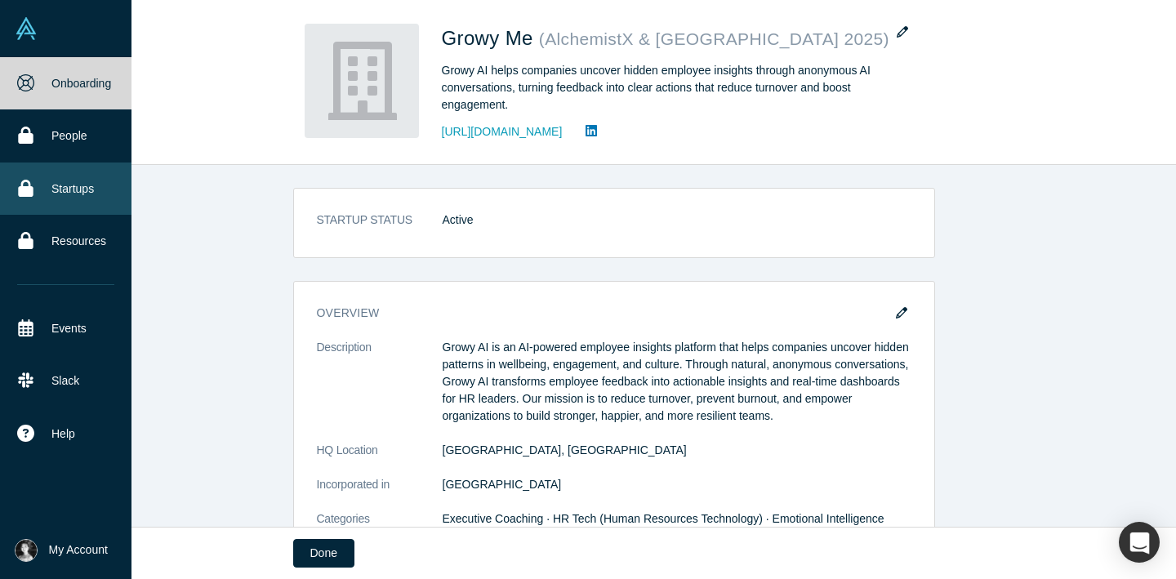
click at [63, 187] on link "Startups" at bounding box center [65, 188] width 131 height 52
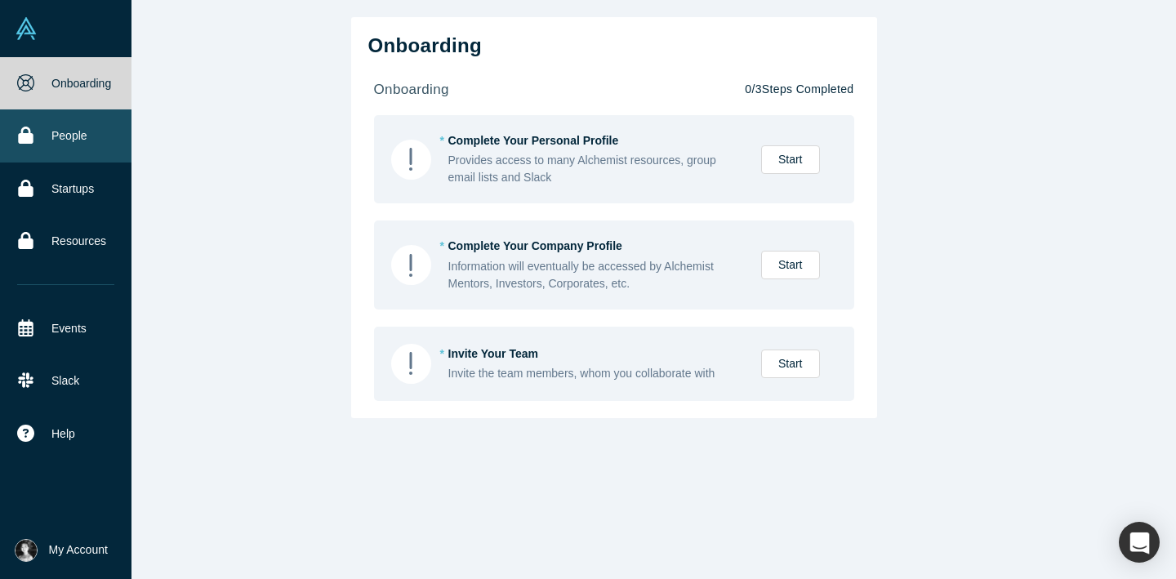
click at [47, 144] on link "People" at bounding box center [65, 135] width 131 height 52
click at [67, 77] on link "Onboarding" at bounding box center [65, 83] width 131 height 52
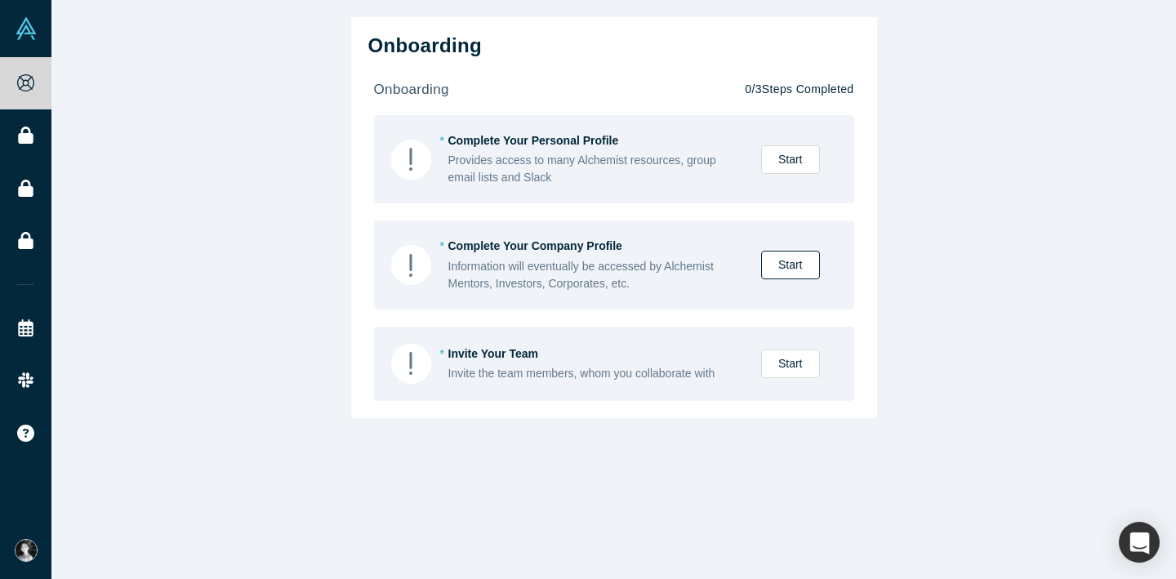
click at [797, 263] on link "Start" at bounding box center [790, 265] width 59 height 29
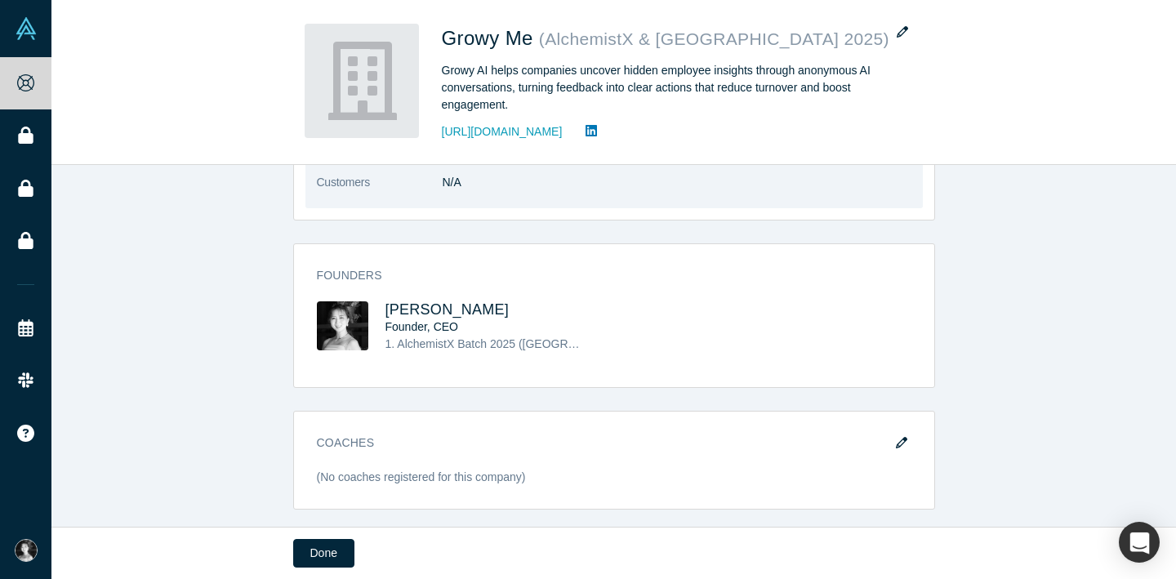
scroll to position [740, 0]
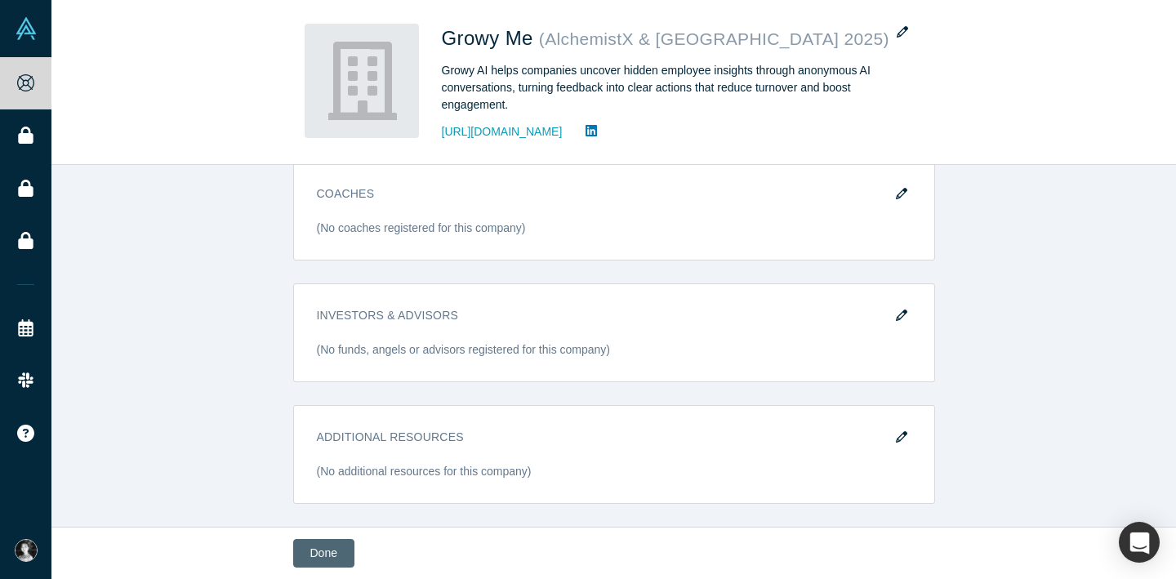
click at [312, 549] on button "Done" at bounding box center [323, 553] width 61 height 29
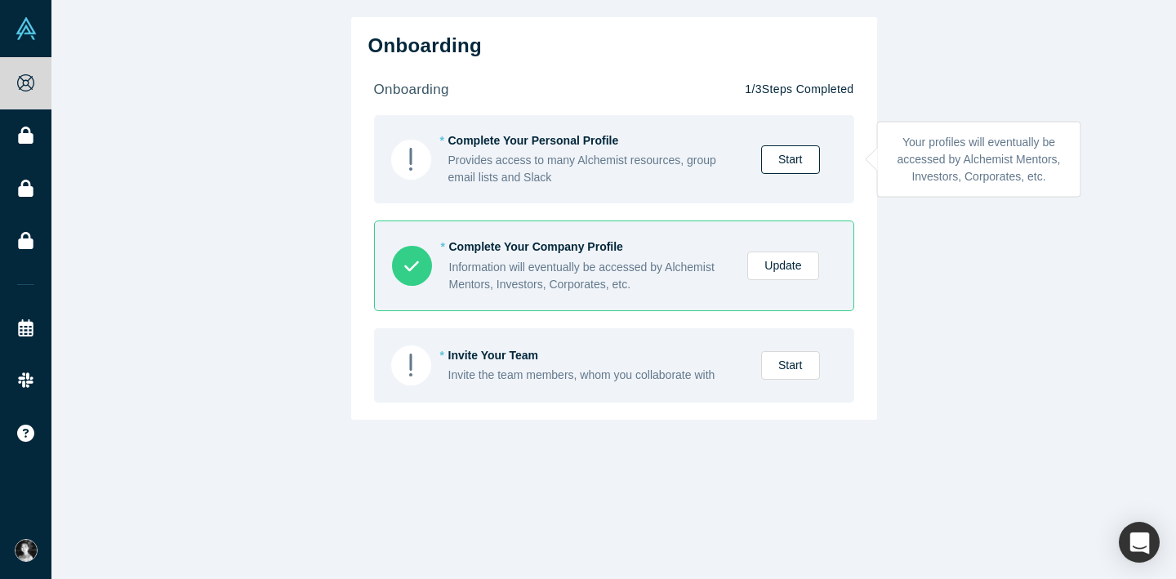
click at [776, 151] on link "Start" at bounding box center [790, 159] width 59 height 29
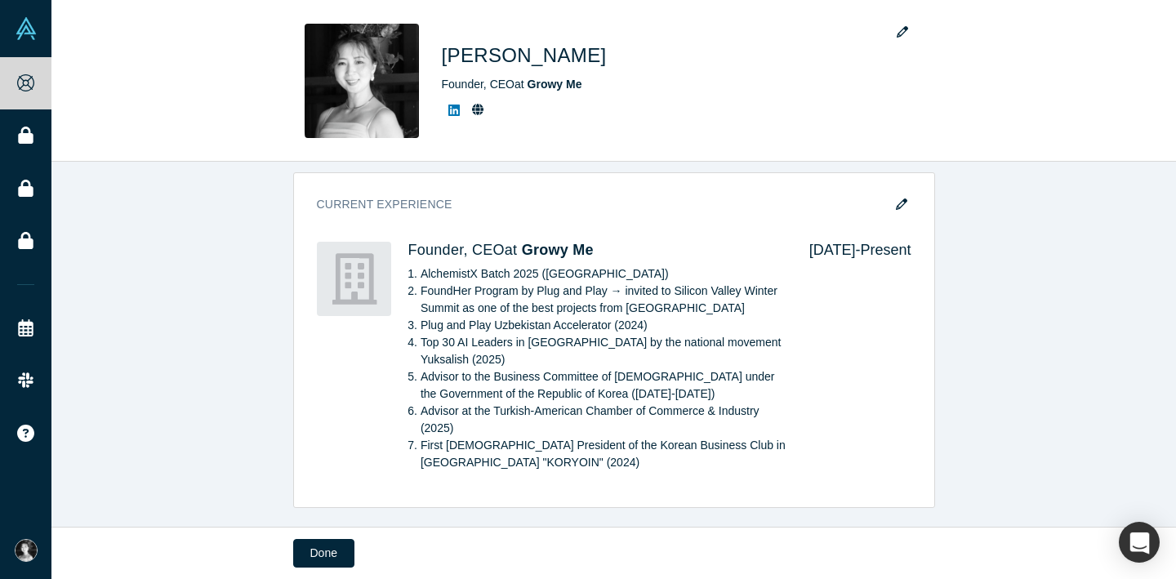
scroll to position [817, 0]
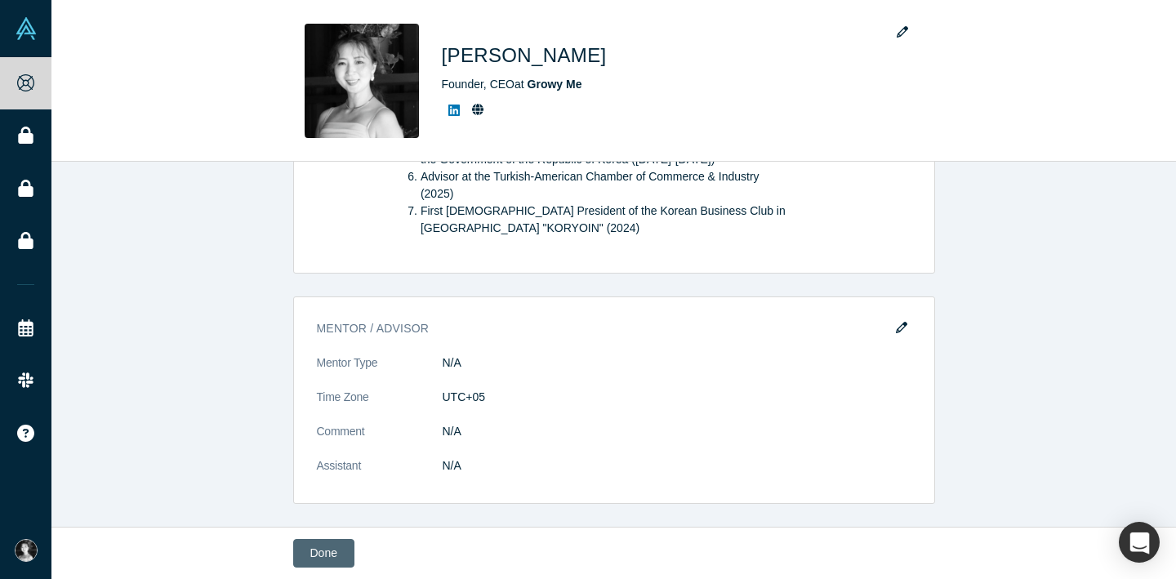
click at [334, 554] on button "Done" at bounding box center [323, 553] width 61 height 29
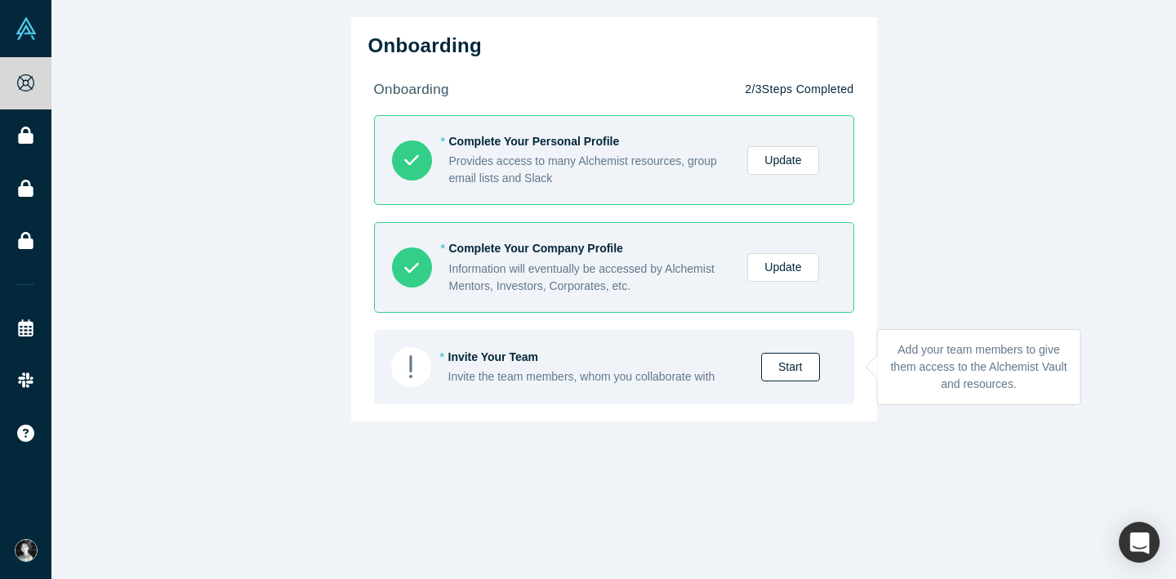
click at [810, 367] on link "Start" at bounding box center [790, 367] width 59 height 29
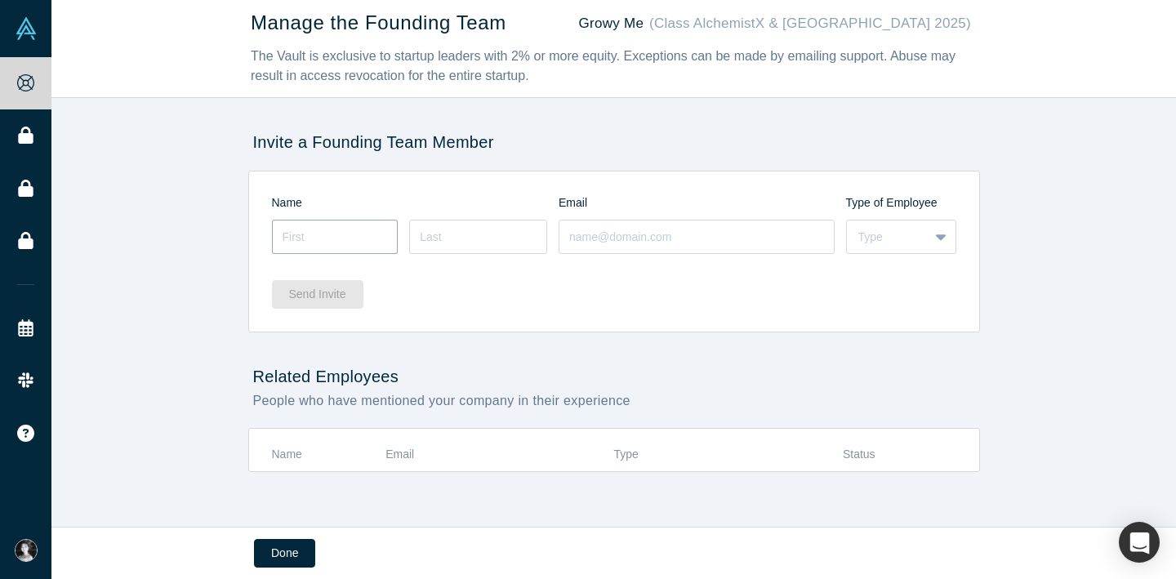
click at [326, 237] on input at bounding box center [335, 237] width 127 height 34
click at [215, 242] on div "Manage the Founding Team Growy Me (Class AlchemistX & [GEOGRAPHIC_DATA] 2025) T…" at bounding box center [613, 263] width 1124 height 527
click at [322, 238] on input at bounding box center [335, 237] width 127 height 34
type input "Rustam"
click at [433, 238] on input at bounding box center [478, 237] width 138 height 34
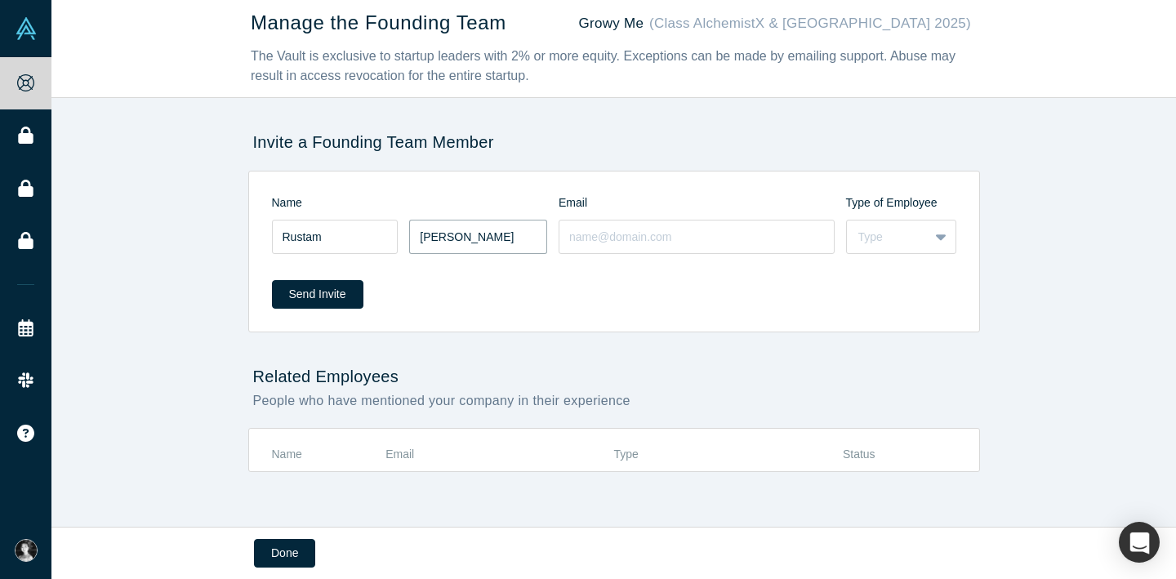
type input "[PERSON_NAME]"
click at [571, 239] on input at bounding box center [696, 237] width 276 height 34
type input "[EMAIL_ADDRESS][DOMAIN_NAME]"
click at [882, 242] on div "Type" at bounding box center [887, 237] width 59 height 17
click at [884, 279] on div "Employee" at bounding box center [901, 278] width 110 height 30
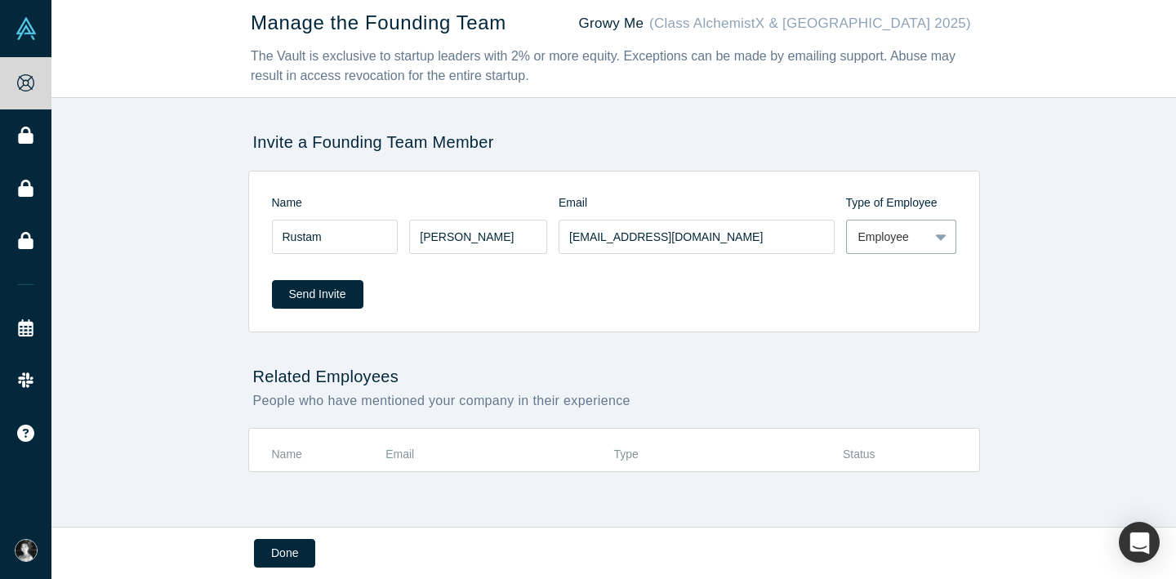
click at [887, 350] on div "Manage the Founding Team Growy Me (Class AlchemistX & [GEOGRAPHIC_DATA] 2025) T…" at bounding box center [613, 263] width 1124 height 527
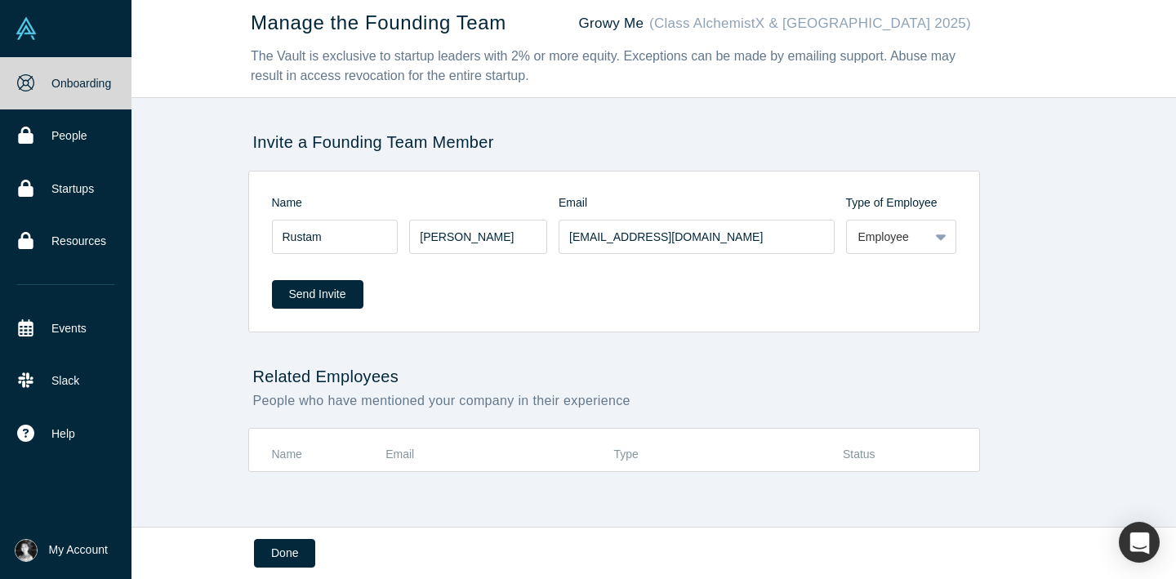
click at [24, 75] on icon at bounding box center [25, 82] width 17 height 17
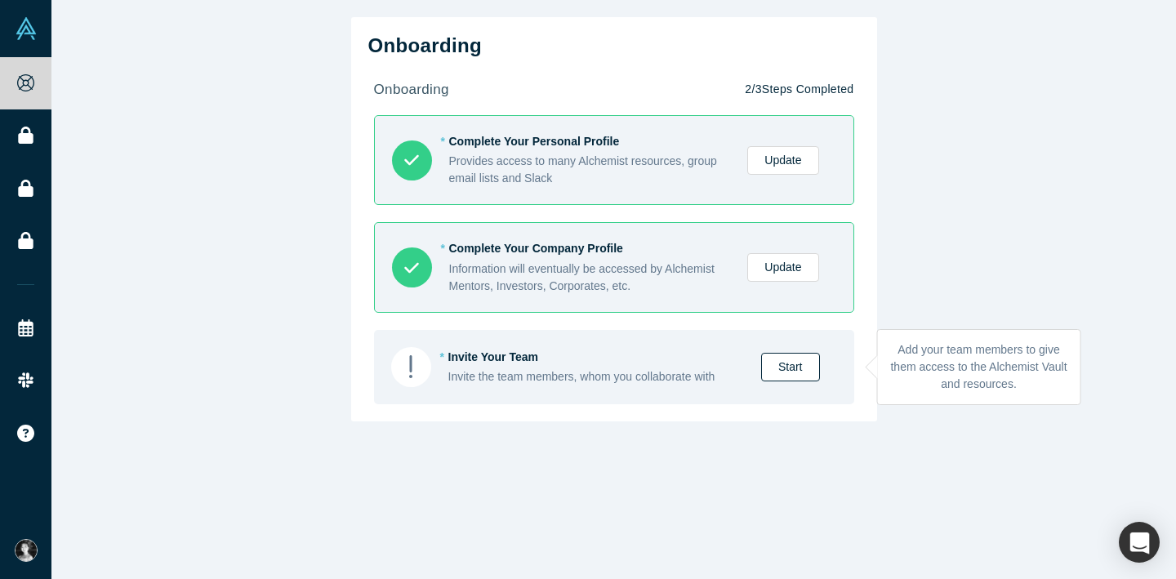
click at [785, 372] on link "Start" at bounding box center [790, 367] width 59 height 29
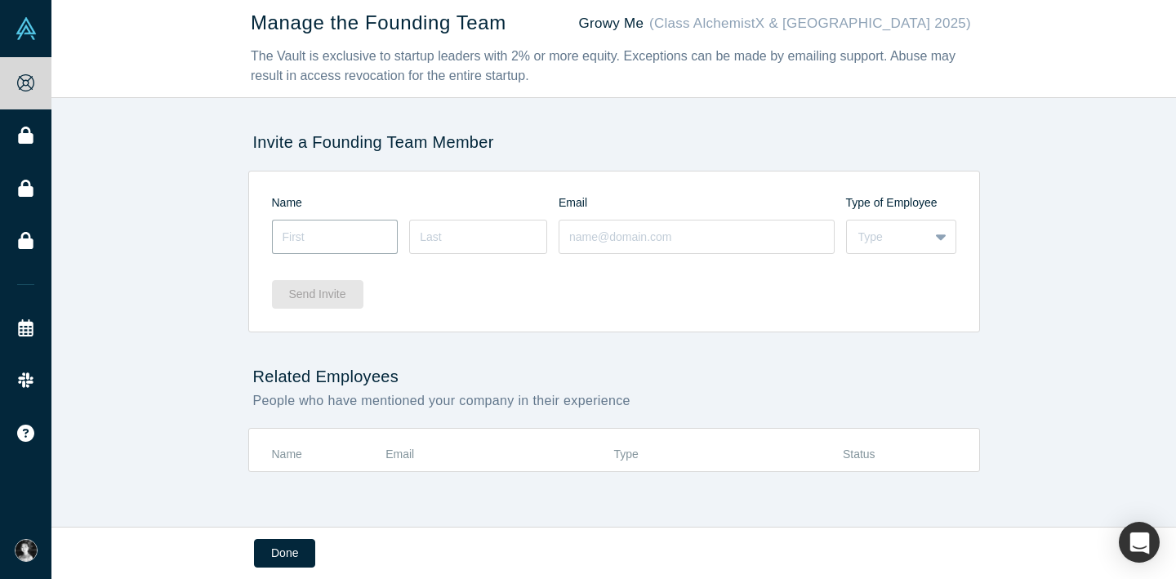
click at [355, 240] on input at bounding box center [335, 237] width 127 height 34
click at [913, 258] on div "Send Invite" at bounding box center [614, 288] width 684 height 63
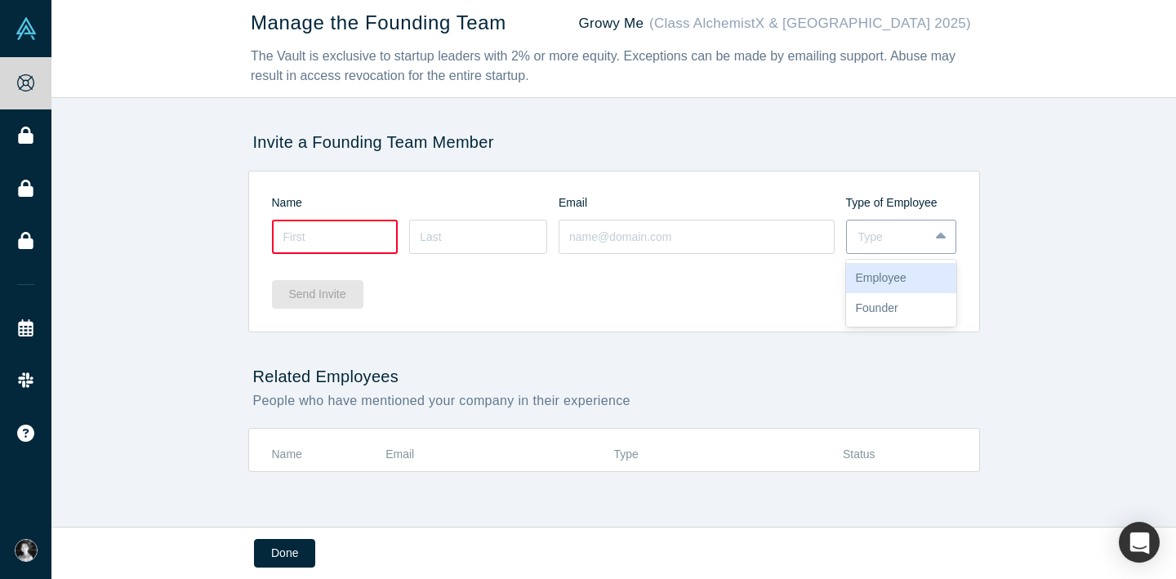
click at [913, 242] on div "Type" at bounding box center [887, 237] width 59 height 17
click at [1013, 340] on div "Manage the Founding Team Growy Me (Class AlchemistX & [GEOGRAPHIC_DATA] 2025) T…" at bounding box center [613, 263] width 1124 height 527
